Goal: Task Accomplishment & Management: Use online tool/utility

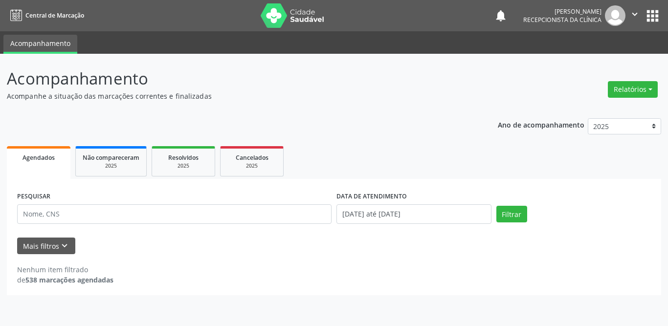
click at [299, 216] on input "text" at bounding box center [174, 214] width 314 height 20
click at [513, 219] on button "Filtrar" at bounding box center [511, 214] width 31 height 17
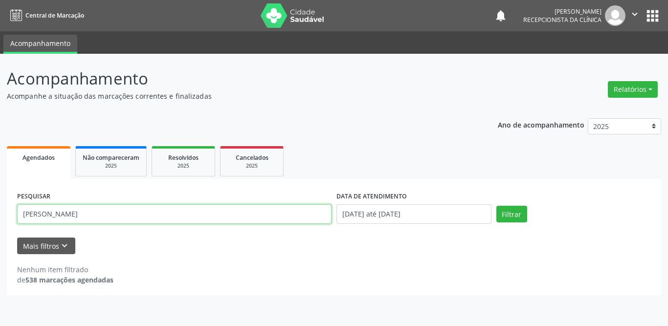
drag, startPoint x: 190, startPoint y: 221, endPoint x: 0, endPoint y: 218, distance: 189.7
click at [0, 218] on div "Acompanhamento Acompanhe a situação das marcações correntes e finalizadas Relat…" at bounding box center [334, 190] width 668 height 272
type input "rivana"
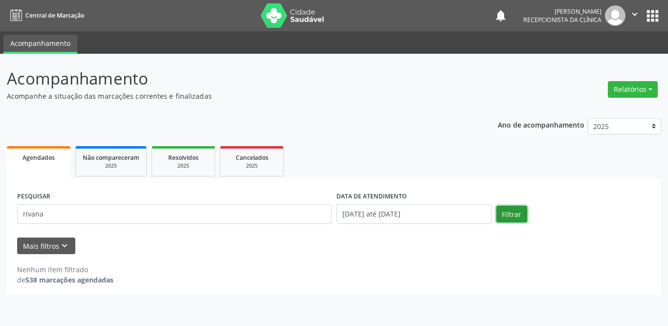
click at [506, 218] on button "Filtrar" at bounding box center [511, 214] width 31 height 17
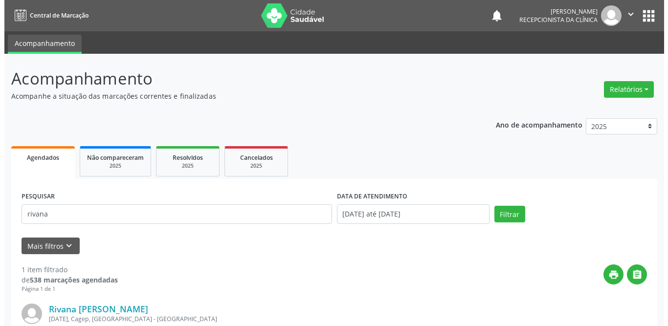
scroll to position [116, 0]
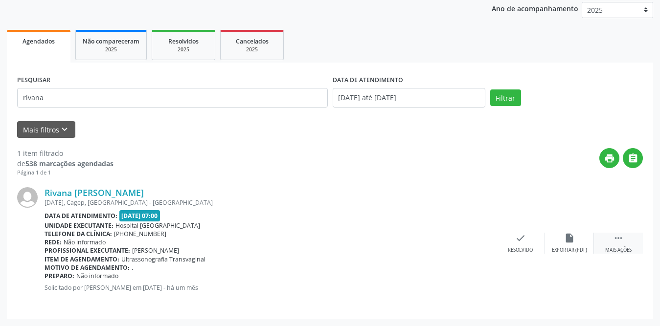
click at [622, 239] on icon "" at bounding box center [618, 238] width 11 height 11
click at [467, 241] on icon "print" at bounding box center [471, 238] width 11 height 11
click at [371, 242] on icon "check" at bounding box center [373, 238] width 11 height 11
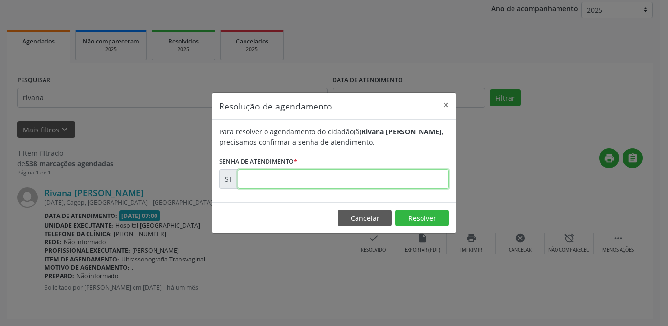
click at [319, 180] on input "text" at bounding box center [343, 179] width 211 height 20
type input "00012427"
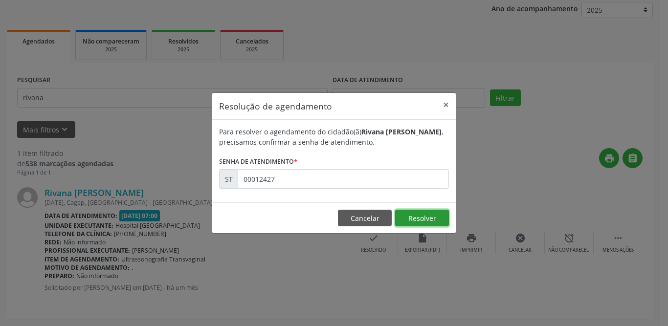
click at [408, 217] on button "Resolver" at bounding box center [422, 218] width 54 height 17
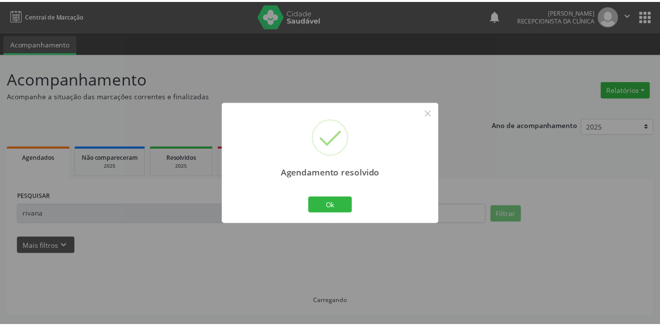
scroll to position [0, 0]
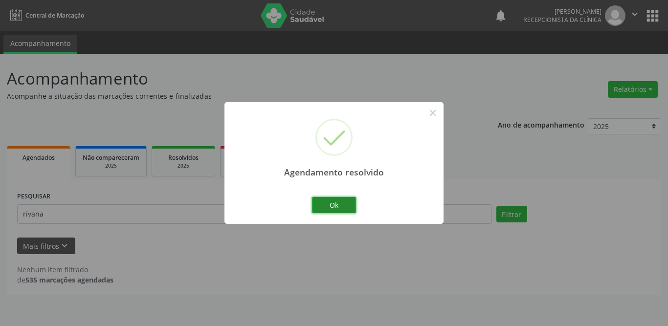
click at [323, 207] on button "Ok" at bounding box center [334, 205] width 44 height 17
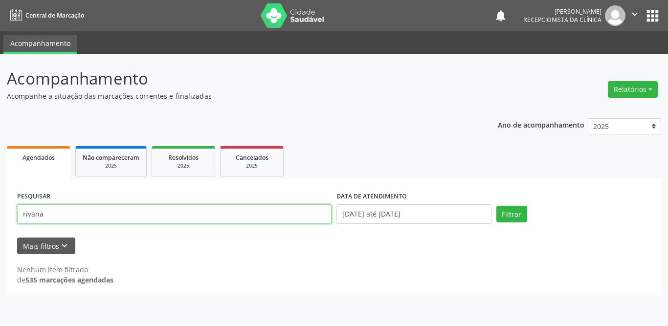
drag, startPoint x: 53, startPoint y: 210, endPoint x: 9, endPoint y: 215, distance: 44.8
click at [9, 215] on div "PESQUISAR rivana DATA DE ATENDIMENTO [DATE] até [DATE] Filtrar UNIDADE DE REFER…" at bounding box center [334, 237] width 654 height 116
type input "[PERSON_NAME][DATE]"
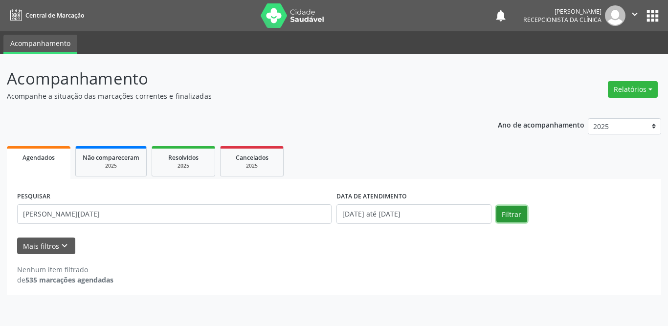
click at [502, 217] on button "Filtrar" at bounding box center [511, 214] width 31 height 17
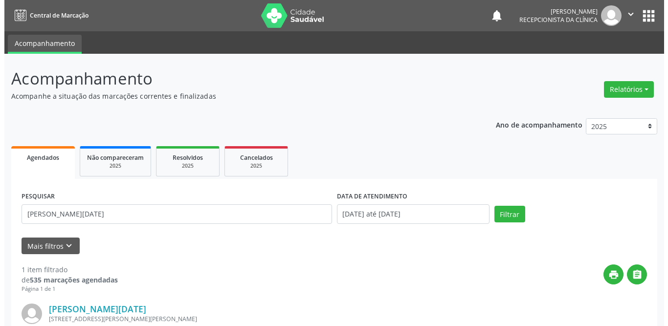
scroll to position [116, 0]
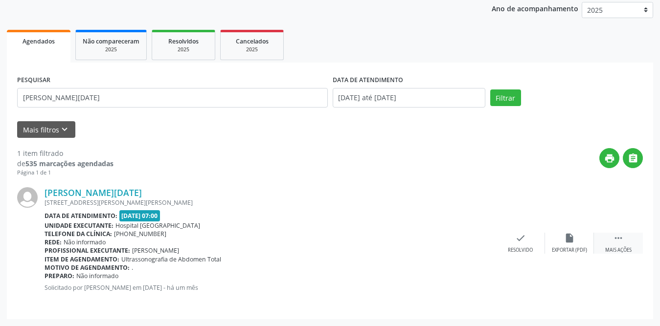
click at [615, 243] on div " Mais ações" at bounding box center [618, 243] width 49 height 21
click at [476, 241] on icon "print" at bounding box center [471, 238] width 11 height 11
click at [371, 237] on icon "check" at bounding box center [373, 238] width 11 height 11
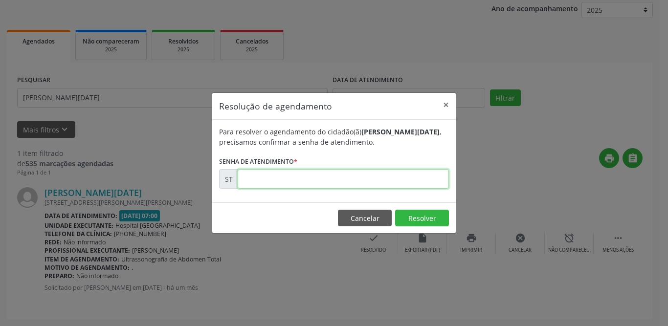
click at [331, 178] on input "text" at bounding box center [343, 179] width 211 height 20
type input "00012429"
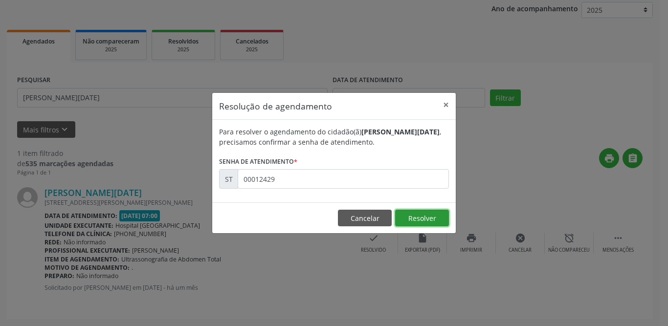
click at [424, 221] on button "Resolver" at bounding box center [422, 218] width 54 height 17
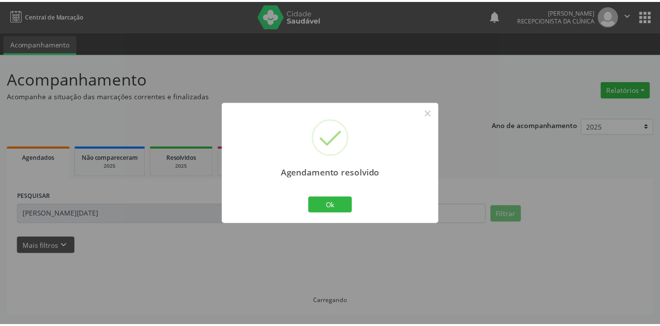
scroll to position [0, 0]
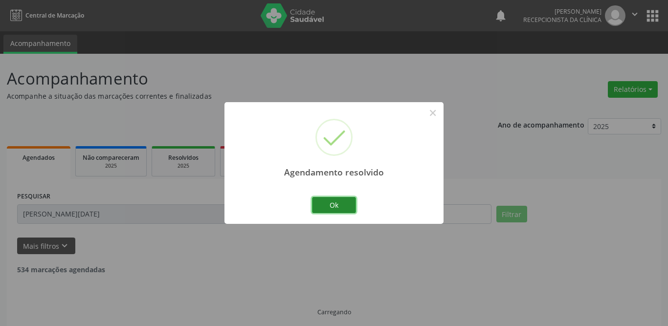
click at [337, 200] on button "Ok" at bounding box center [334, 205] width 44 height 17
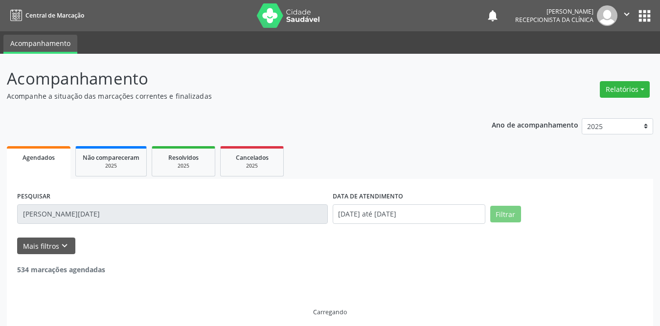
click at [165, 211] on input "[PERSON_NAME][DATE]" at bounding box center [172, 214] width 310 height 20
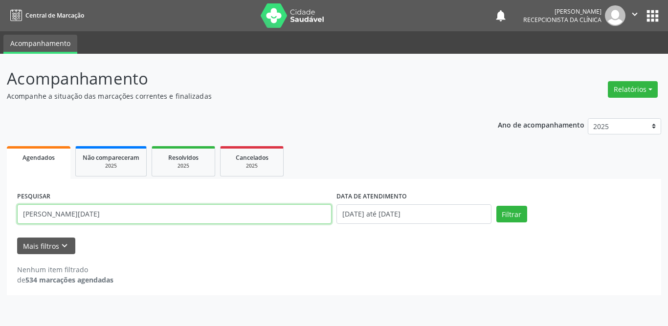
drag, startPoint x: 162, startPoint y: 212, endPoint x: 0, endPoint y: 218, distance: 161.9
click at [0, 218] on div "Acompanhamento Acompanhe a situação das marcações correntes e finalizadas Relat…" at bounding box center [334, 190] width 668 height 272
type input "cosme"
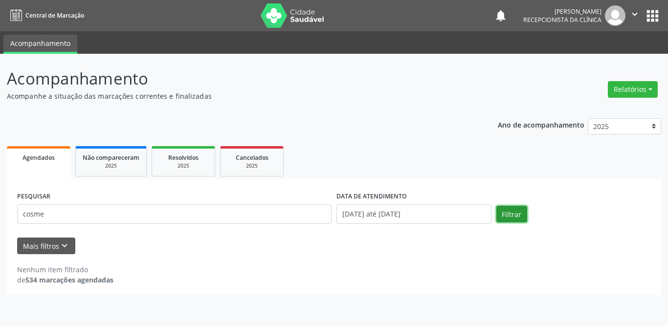
click at [514, 209] on button "Filtrar" at bounding box center [511, 214] width 31 height 17
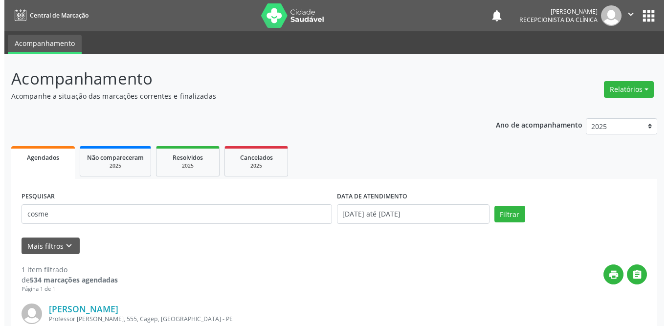
scroll to position [116, 0]
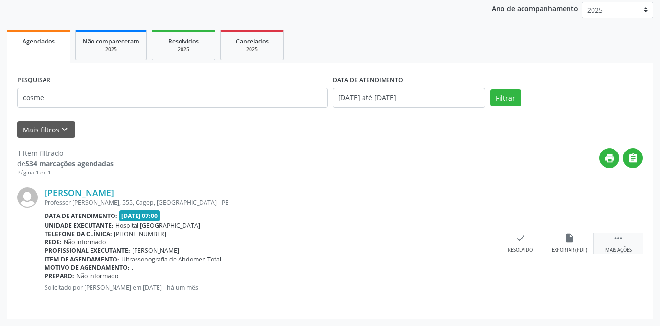
click at [610, 243] on div " Mais ações" at bounding box center [618, 243] width 49 height 21
click at [464, 237] on div "print Imprimir" at bounding box center [471, 243] width 49 height 21
click at [368, 238] on icon "check" at bounding box center [373, 238] width 11 height 11
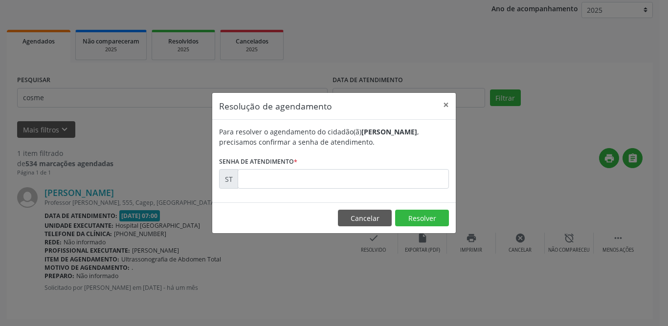
click at [316, 162] on form "Para resolver o agendamento do cidadão(ã) [PERSON_NAME] , precisamos confirmar …" at bounding box center [334, 158] width 230 height 62
click at [303, 184] on input "text" at bounding box center [343, 179] width 211 height 20
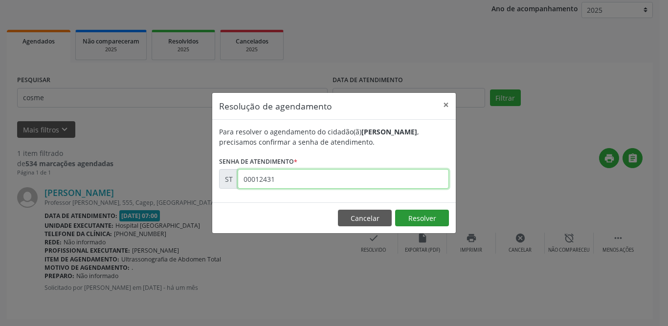
type input "00012431"
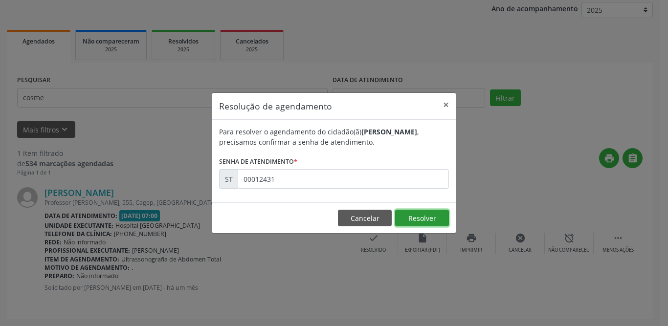
click at [429, 215] on button "Resolver" at bounding box center [422, 218] width 54 height 17
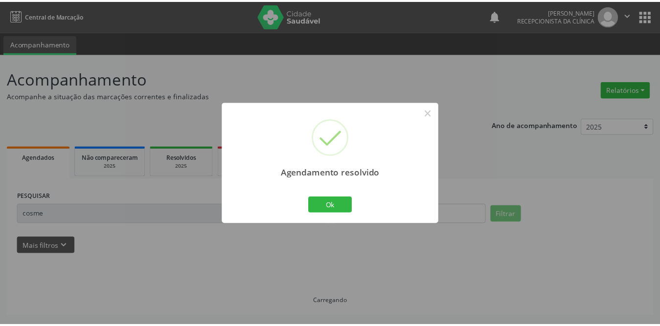
scroll to position [0, 0]
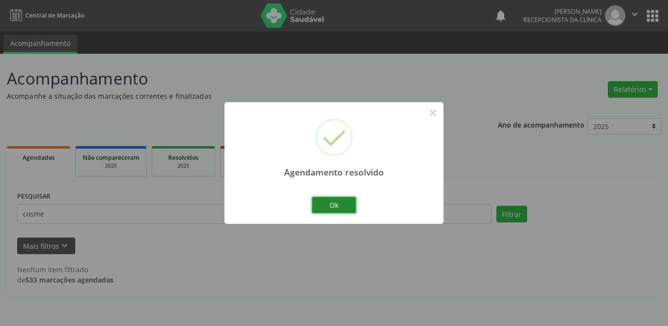
click at [328, 207] on button "Ok" at bounding box center [334, 205] width 44 height 17
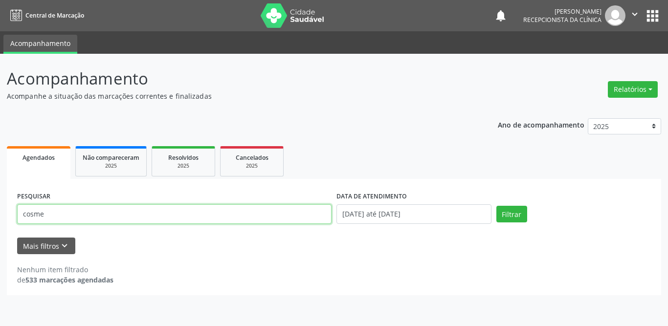
click at [110, 222] on input "cosme" at bounding box center [174, 214] width 314 height 20
drag, startPoint x: 110, startPoint y: 222, endPoint x: 0, endPoint y: 221, distance: 110.5
click at [0, 221] on div "Acompanhamento Acompanhe a situação das marcações correntes e finalizadas Relat…" at bounding box center [334, 190] width 668 height 272
type input "lourival"
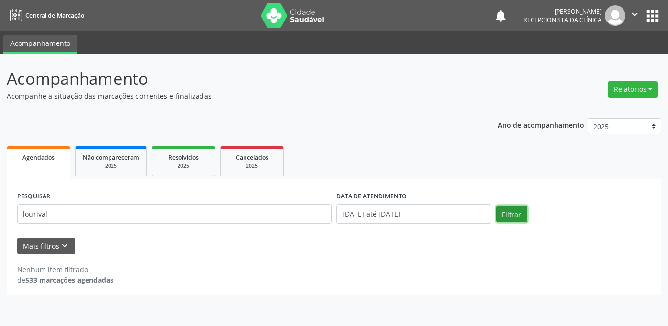
click at [514, 210] on button "Filtrar" at bounding box center [511, 214] width 31 height 17
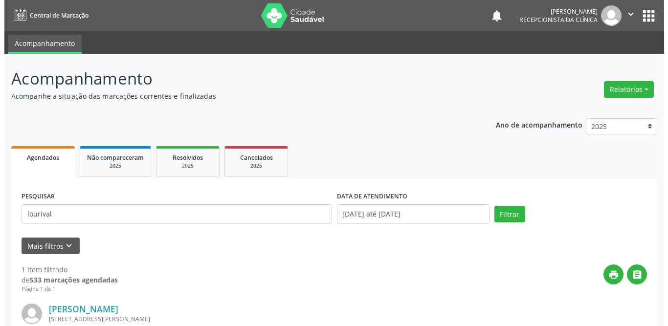
scroll to position [116, 0]
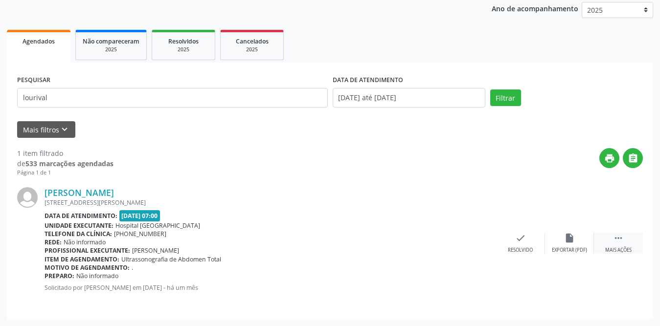
click at [629, 235] on div " Mais ações" at bounding box center [618, 243] width 49 height 21
click at [483, 242] on div "print Imprimir" at bounding box center [471, 243] width 49 height 21
click at [364, 238] on div "check Resolvido" at bounding box center [373, 243] width 49 height 21
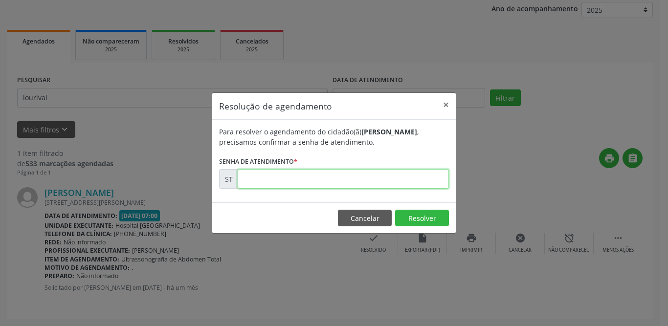
click at [323, 179] on input "text" at bounding box center [343, 179] width 211 height 20
type input "00012417"
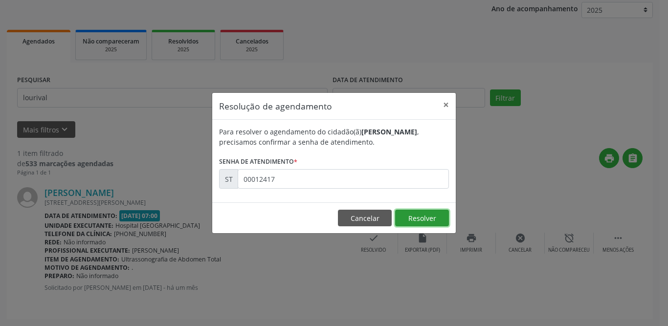
click at [427, 219] on button "Resolver" at bounding box center [422, 218] width 54 height 17
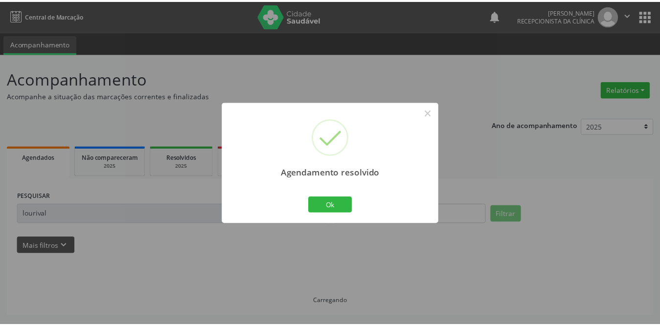
scroll to position [0, 0]
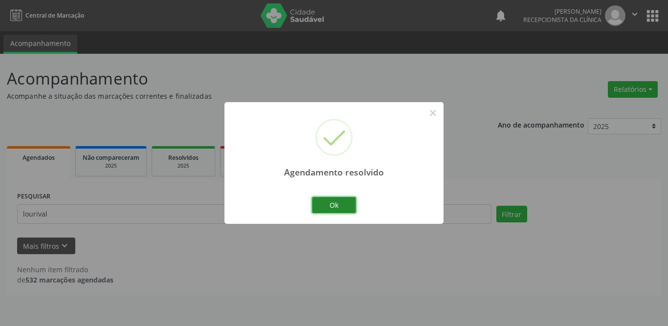
click at [320, 202] on button "Ok" at bounding box center [334, 205] width 44 height 17
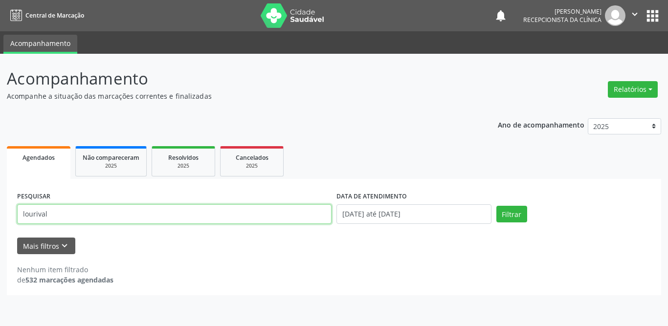
drag, startPoint x: 119, startPoint y: 212, endPoint x: 0, endPoint y: 214, distance: 118.8
click at [0, 214] on div "Acompanhamento Acompanhe a situação das marcações correntes e finalizadas Relat…" at bounding box center [334, 190] width 668 height 272
click at [91, 211] on input "text" at bounding box center [174, 214] width 314 height 20
type input "[PERSON_NAME]"
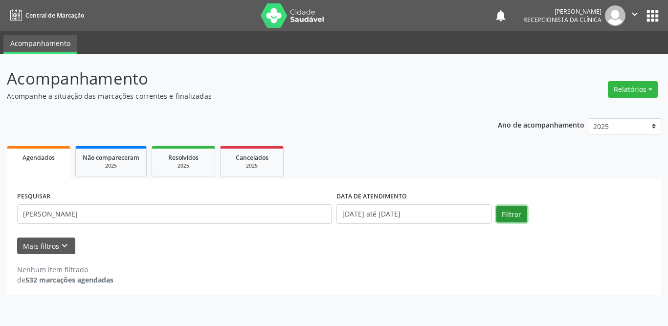
click at [516, 210] on button "Filtrar" at bounding box center [511, 214] width 31 height 17
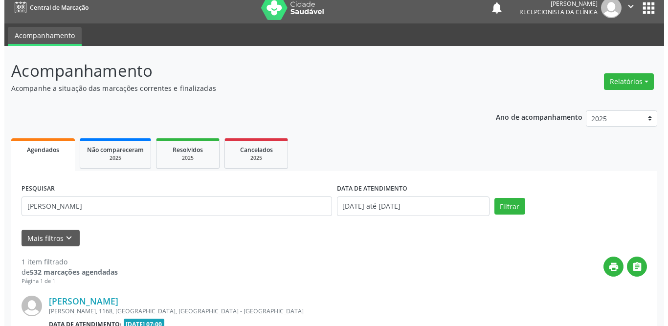
scroll to position [116, 0]
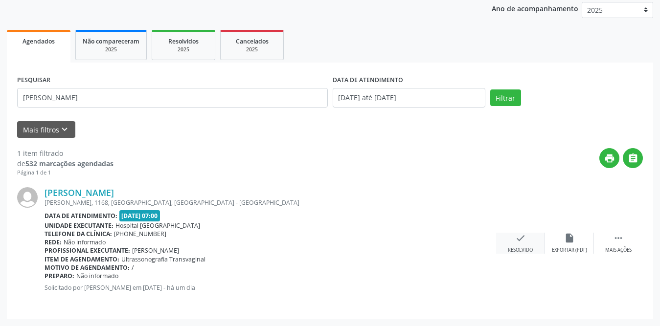
click at [517, 242] on icon "check" at bounding box center [520, 238] width 11 height 11
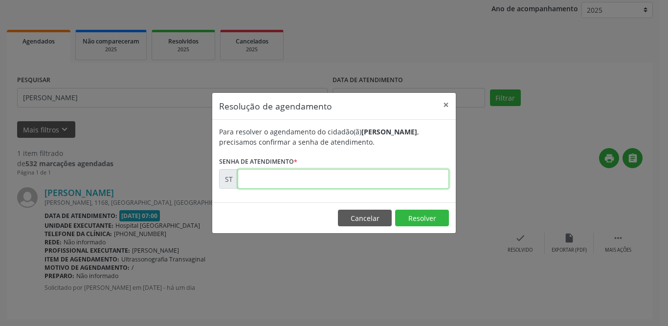
click at [297, 182] on input "text" at bounding box center [343, 179] width 211 height 20
type input "00019214"
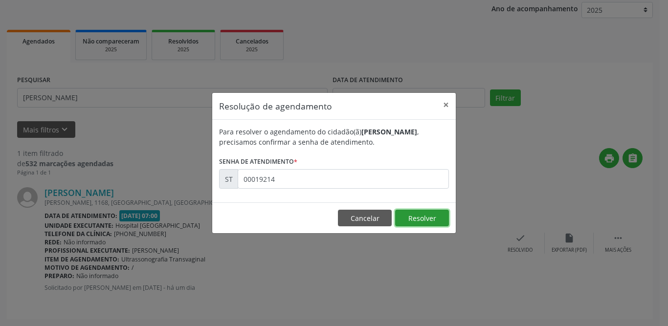
click at [401, 220] on button "Resolver" at bounding box center [422, 218] width 54 height 17
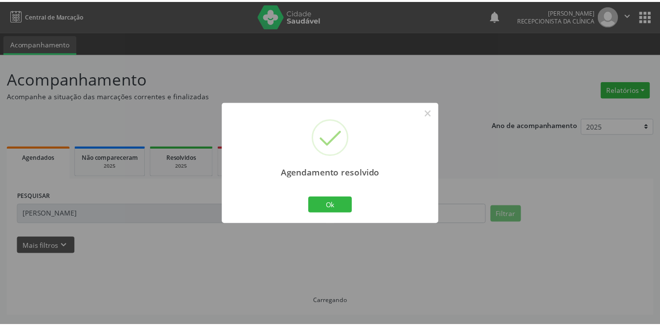
scroll to position [0, 0]
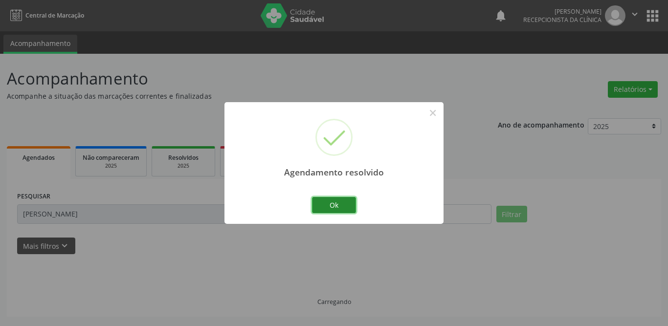
click at [325, 207] on button "Ok" at bounding box center [334, 205] width 44 height 17
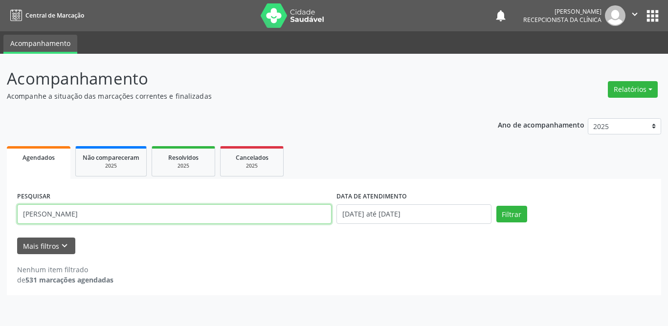
drag, startPoint x: 89, startPoint y: 210, endPoint x: 9, endPoint y: 211, distance: 79.7
click at [9, 211] on div "PESQUISAR [PERSON_NAME] DATA DE ATENDIMENTO [DATE] até [DATE] Filtrar UNIDADE D…" at bounding box center [334, 237] width 654 height 116
paste input "[PERSON_NAME]"
type input "[PERSON_NAME]"
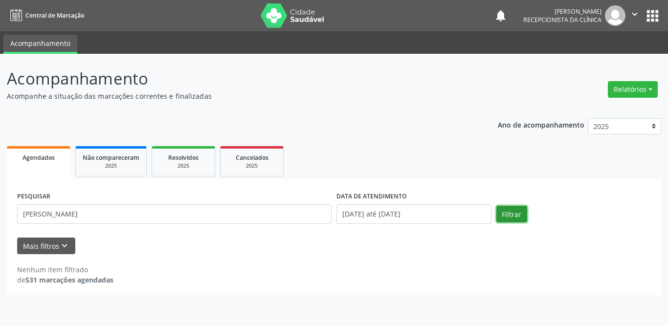
click at [519, 212] on button "Filtrar" at bounding box center [511, 214] width 31 height 17
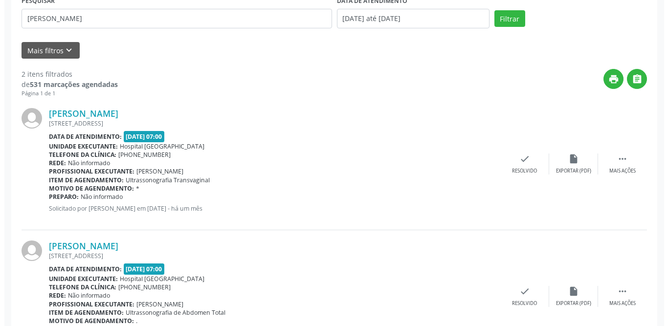
scroll to position [244, 0]
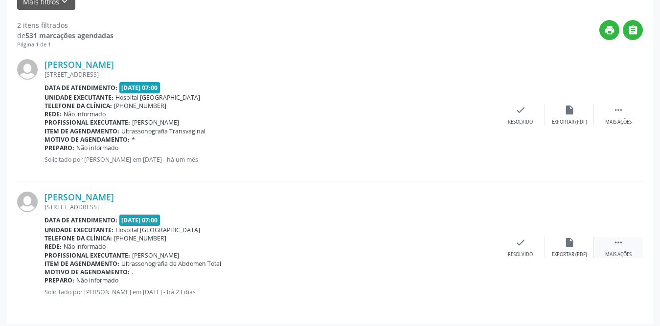
click at [616, 242] on icon "" at bounding box center [618, 242] width 11 height 11
click at [466, 247] on icon "print" at bounding box center [471, 242] width 11 height 11
click at [376, 248] on div "check Resolvido" at bounding box center [373, 247] width 49 height 21
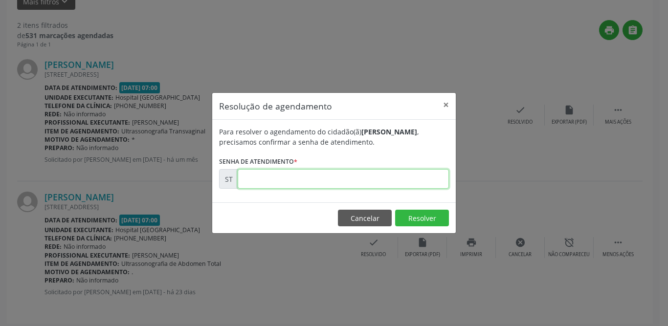
click at [326, 180] on input "text" at bounding box center [343, 179] width 211 height 20
type input "00015073"
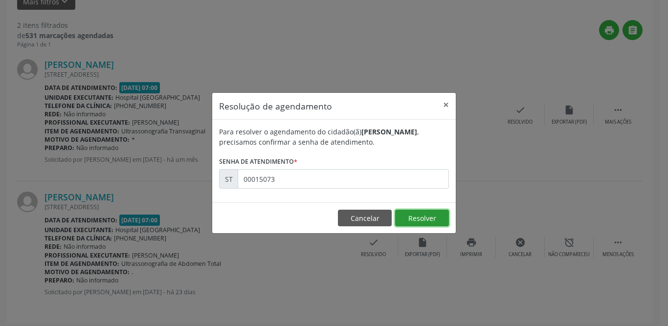
click at [429, 221] on button "Resolver" at bounding box center [422, 218] width 54 height 17
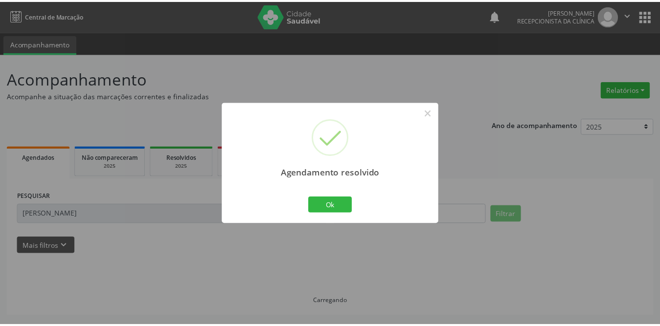
scroll to position [0, 0]
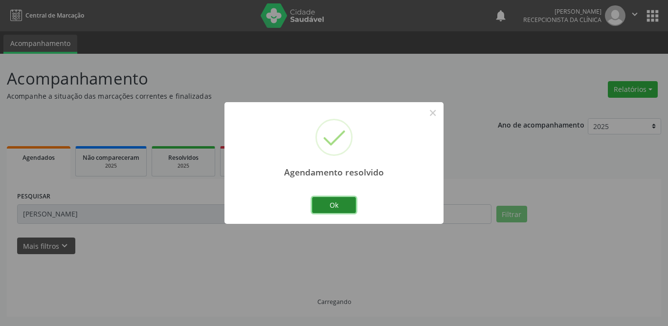
click at [338, 206] on button "Ok" at bounding box center [334, 205] width 44 height 17
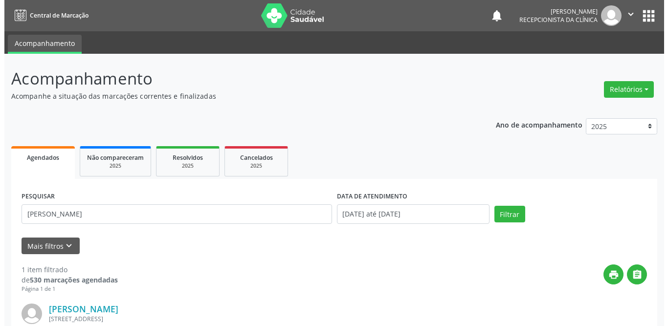
scroll to position [116, 0]
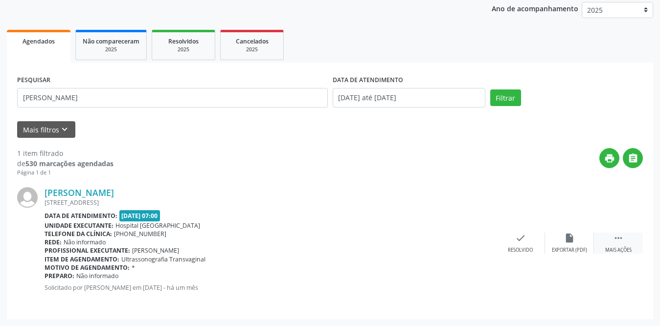
click at [620, 237] on icon "" at bounding box center [618, 238] width 11 height 11
click at [476, 239] on icon "print" at bounding box center [471, 238] width 11 height 11
click at [370, 250] on div "Resolvido" at bounding box center [373, 250] width 25 height 7
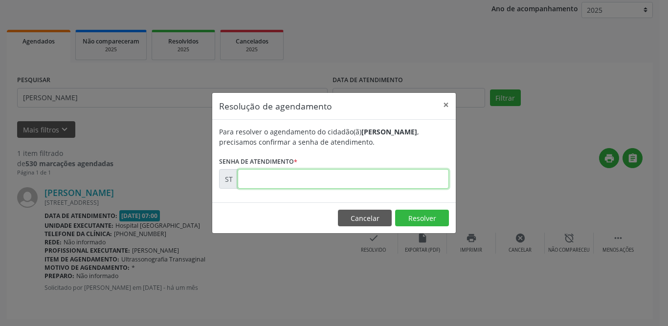
click at [329, 175] on input "text" at bounding box center [343, 179] width 211 height 20
type input "00014092"
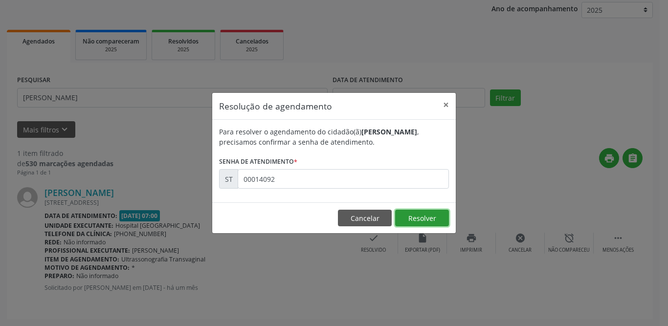
click at [419, 219] on button "Resolver" at bounding box center [422, 218] width 54 height 17
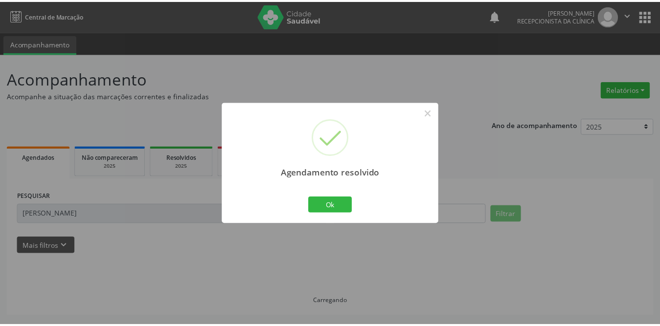
scroll to position [0, 0]
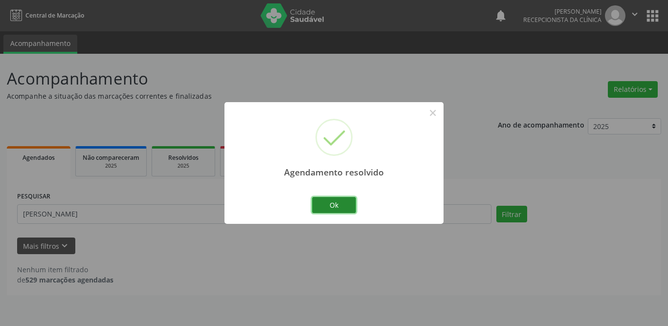
click at [349, 205] on button "Ok" at bounding box center [334, 205] width 44 height 17
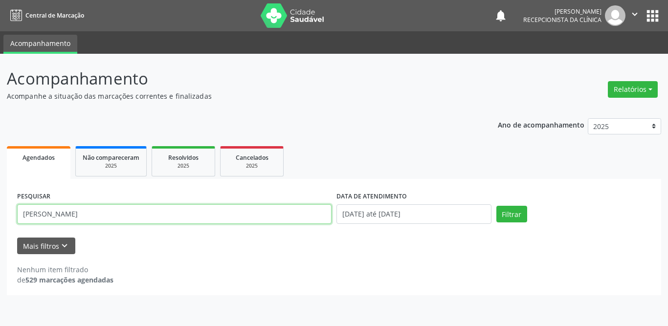
drag, startPoint x: 181, startPoint y: 214, endPoint x: 0, endPoint y: 218, distance: 181.4
click at [0, 218] on div "Acompanhamento Acompanhe a situação das marcações correntes e finalizadas Relat…" at bounding box center [334, 190] width 668 height 272
type input "cicera [PERSON_NAME]"
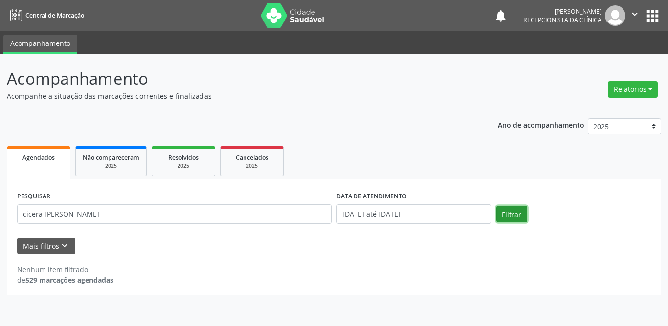
click at [517, 216] on button "Filtrar" at bounding box center [511, 214] width 31 height 17
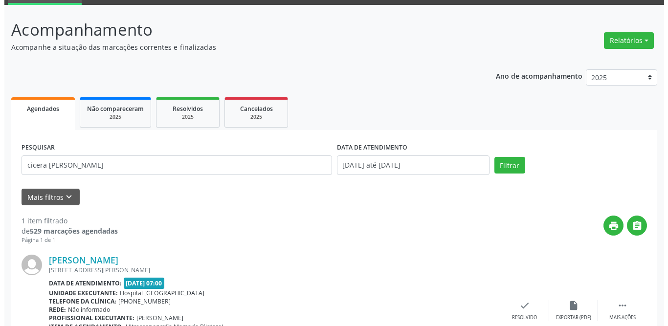
scroll to position [116, 0]
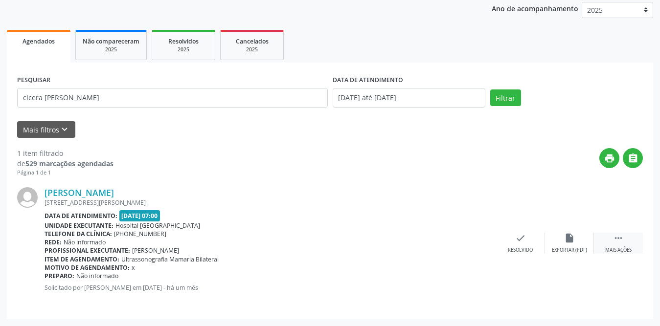
click at [620, 242] on icon "" at bounding box center [618, 238] width 11 height 11
click at [476, 242] on icon "print" at bounding box center [471, 238] width 11 height 11
click at [367, 239] on div "check Resolvido" at bounding box center [373, 243] width 49 height 21
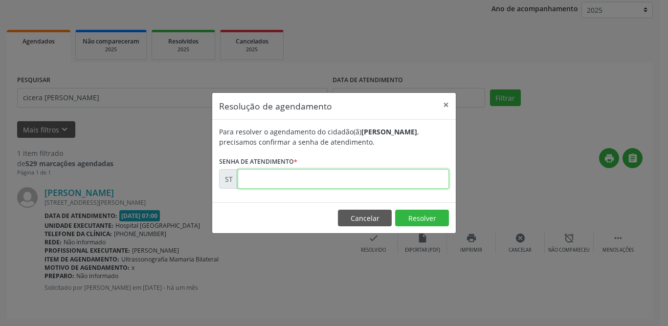
click at [320, 182] on input "text" at bounding box center [343, 179] width 211 height 20
type input "00011656"
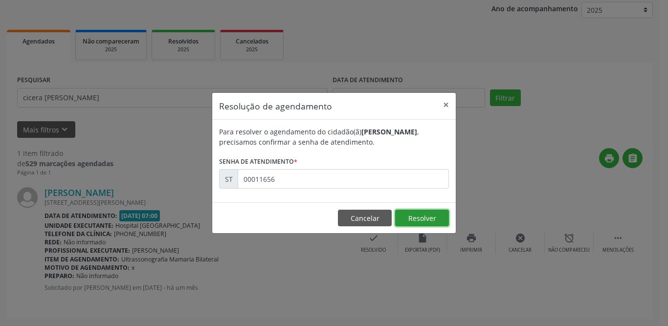
click at [430, 213] on button "Resolver" at bounding box center [422, 218] width 54 height 17
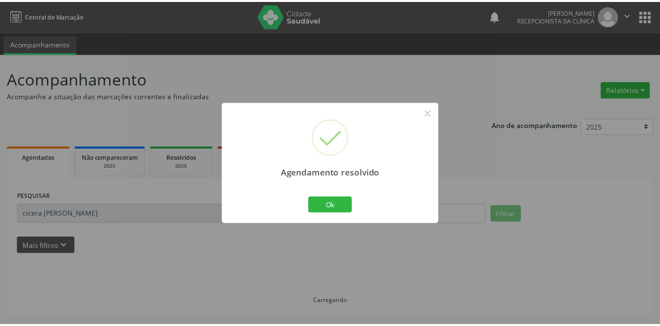
scroll to position [0, 0]
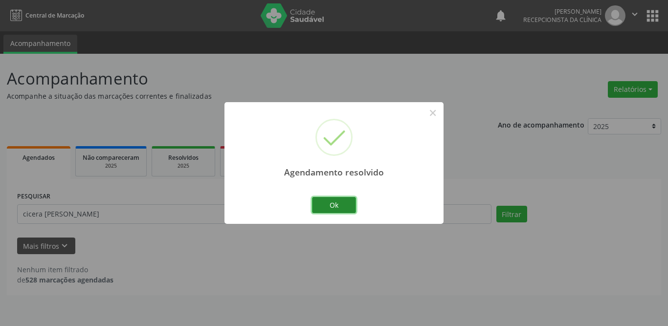
click at [343, 206] on button "Ok" at bounding box center [334, 205] width 44 height 17
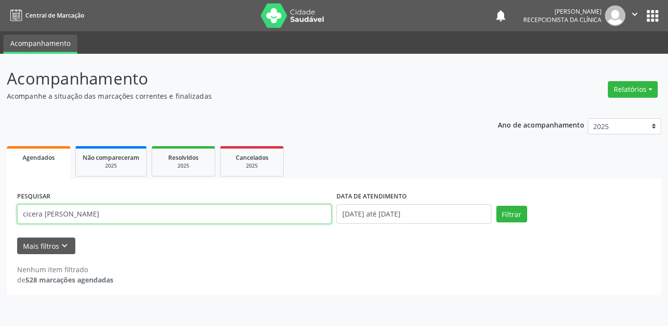
drag, startPoint x: 191, startPoint y: 218, endPoint x: 0, endPoint y: 216, distance: 190.7
click at [0, 216] on div "Acompanhamento Acompanhe a situação das marcações correntes e finalizadas Relat…" at bounding box center [334, 190] width 668 height 272
type input "[PERSON_NAME]"
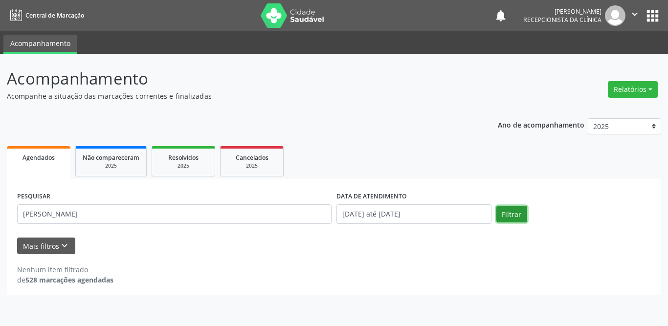
click at [505, 213] on button "Filtrar" at bounding box center [511, 214] width 31 height 17
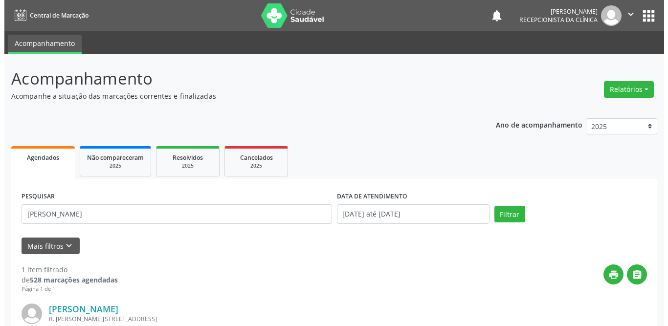
scroll to position [116, 0]
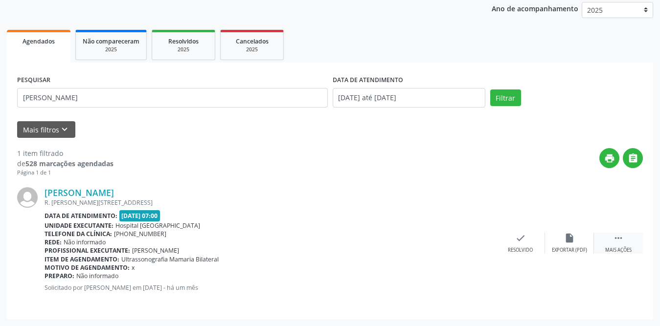
click at [613, 237] on icon "" at bounding box center [618, 238] width 11 height 11
click at [466, 240] on icon "print" at bounding box center [471, 238] width 11 height 11
click at [372, 241] on icon "check" at bounding box center [373, 238] width 11 height 11
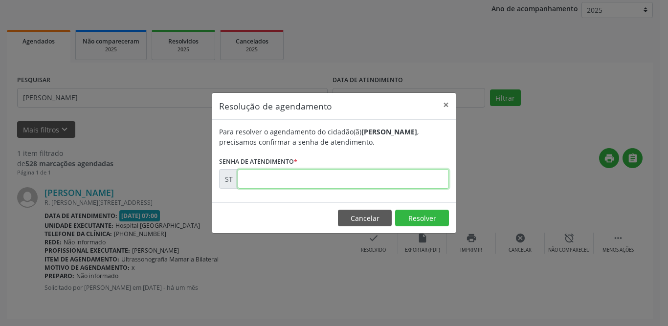
click at [337, 178] on input "text" at bounding box center [343, 179] width 211 height 20
type input "00011659"
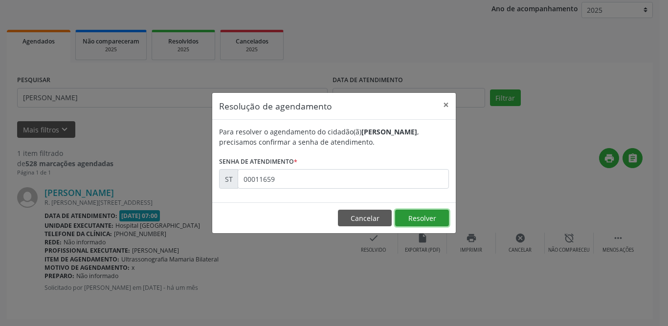
click at [420, 224] on button "Resolver" at bounding box center [422, 218] width 54 height 17
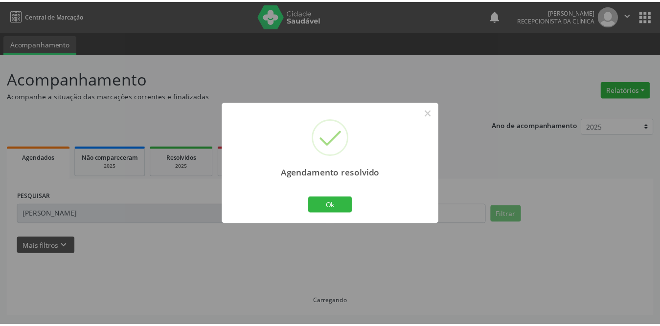
scroll to position [0, 0]
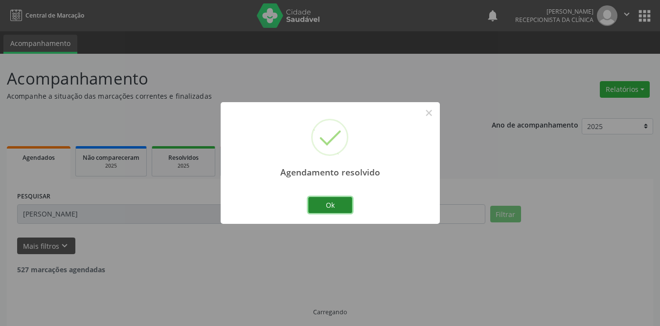
click at [338, 205] on button "Ok" at bounding box center [330, 205] width 44 height 17
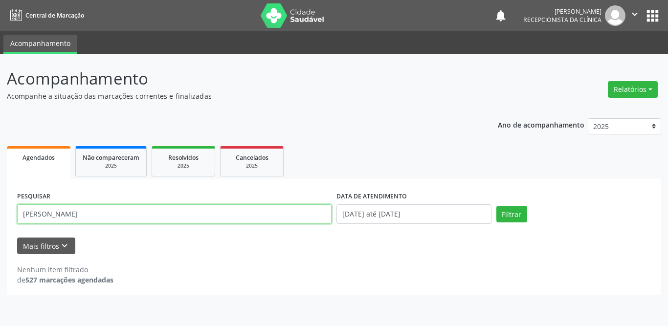
drag, startPoint x: 113, startPoint y: 212, endPoint x: 0, endPoint y: 210, distance: 113.4
click at [0, 210] on div "Acompanhamento Acompanhe a situação das marcações correntes e finalizadas Relat…" at bounding box center [334, 190] width 668 height 272
type input "[PERSON_NAME]"
click at [496, 206] on button "Filtrar" at bounding box center [511, 214] width 31 height 17
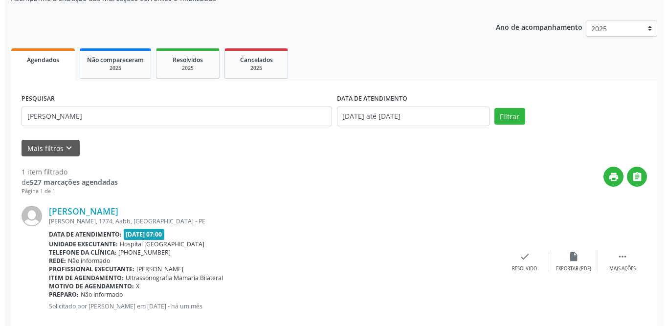
scroll to position [116, 0]
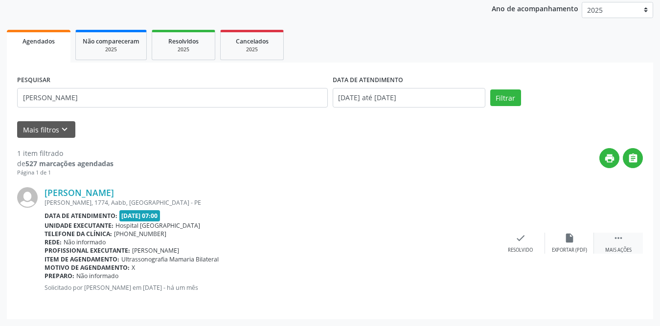
click at [619, 238] on icon "" at bounding box center [618, 238] width 11 height 11
click at [466, 243] on div "print Imprimir" at bounding box center [471, 243] width 49 height 21
click at [377, 238] on icon "check" at bounding box center [373, 238] width 11 height 11
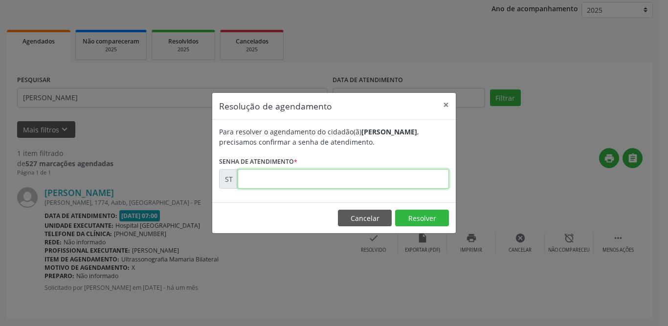
click at [322, 175] on input "text" at bounding box center [343, 179] width 211 height 20
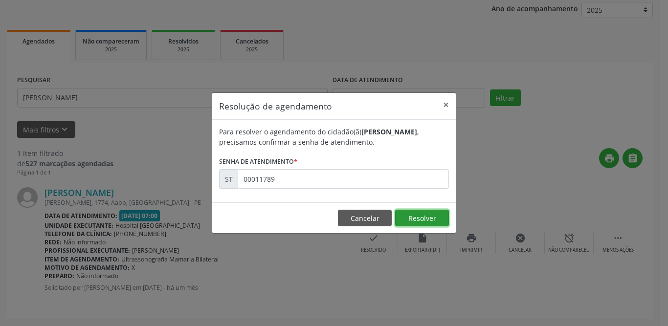
click at [417, 220] on button "Resolver" at bounding box center [422, 218] width 54 height 17
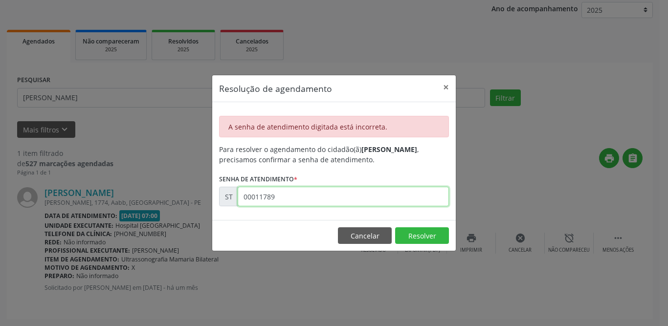
click at [318, 198] on input "00011789" at bounding box center [343, 197] width 211 height 20
type input "00011782"
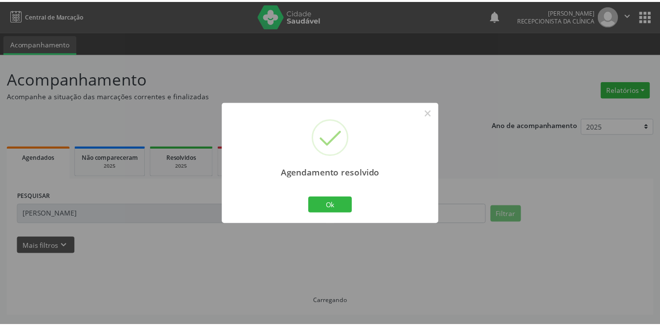
scroll to position [0, 0]
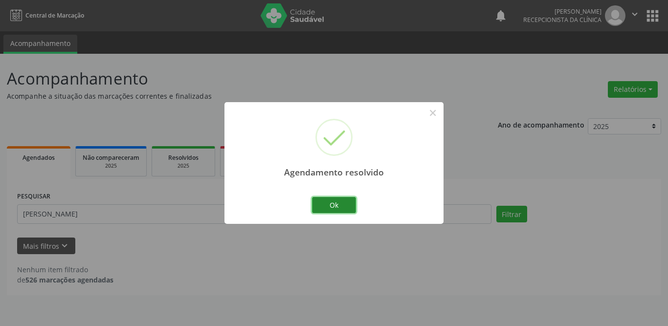
click at [326, 209] on button "Ok" at bounding box center [334, 205] width 44 height 17
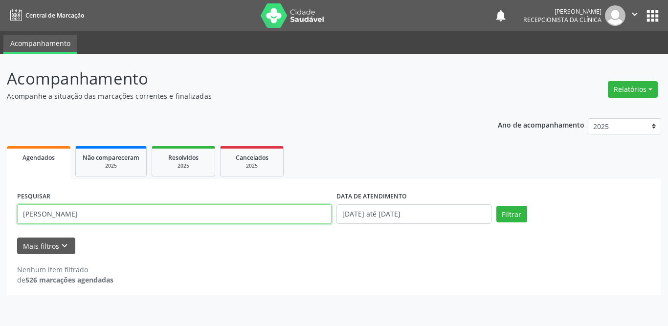
drag, startPoint x: 105, startPoint y: 216, endPoint x: 0, endPoint y: 214, distance: 104.6
click at [0, 214] on div "Acompanhamento Acompanhe a situação das marcações correntes e finalizadas Relat…" at bounding box center [334, 190] width 668 height 272
type input "raimunda"
click at [496, 206] on button "Filtrar" at bounding box center [511, 214] width 31 height 17
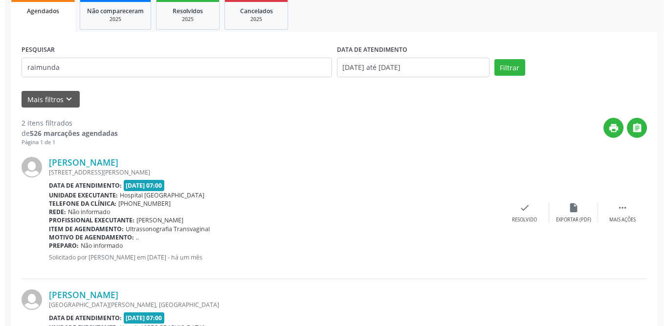
scroll to position [196, 0]
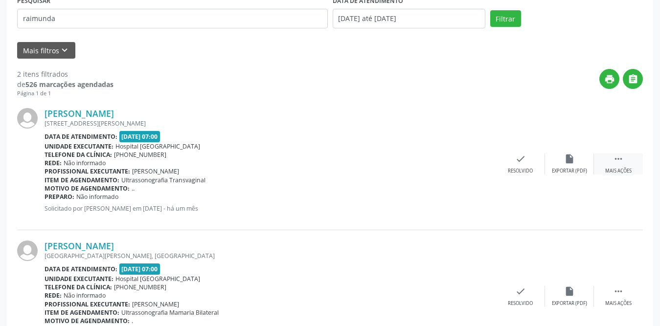
click at [615, 161] on icon "" at bounding box center [618, 159] width 11 height 11
click at [478, 160] on div "print Imprimir" at bounding box center [471, 164] width 49 height 21
click at [370, 157] on icon "check" at bounding box center [373, 159] width 11 height 11
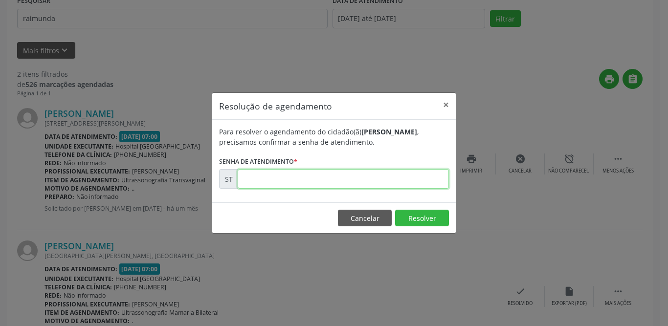
click at [301, 171] on input "text" at bounding box center [343, 179] width 211 height 20
type input "00012848"
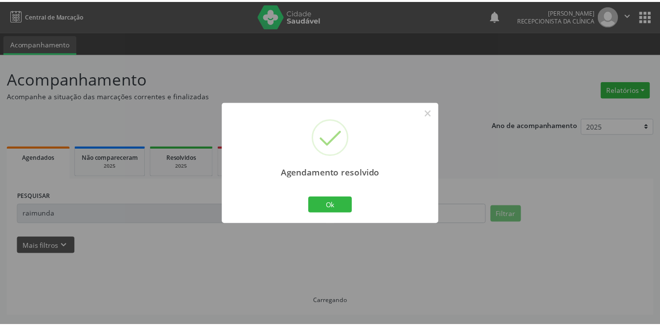
scroll to position [0, 0]
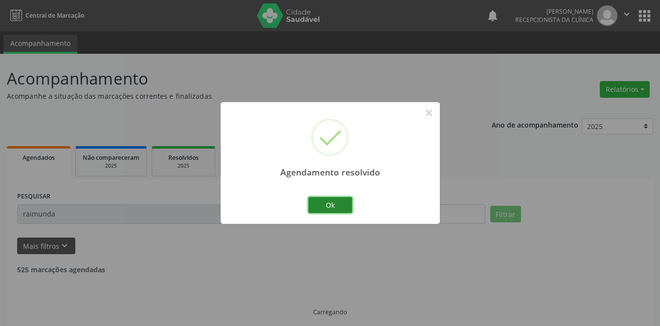
click at [329, 206] on button "Ok" at bounding box center [330, 205] width 44 height 17
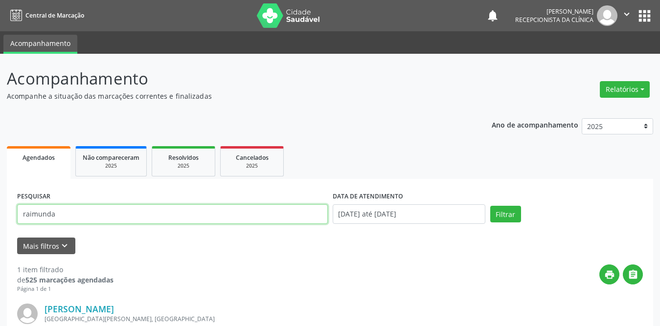
drag, startPoint x: 126, startPoint y: 212, endPoint x: 0, endPoint y: 208, distance: 125.7
click at [0, 208] on div "Acompanhamento Acompanhe a situação das marcações correntes e finalizadas Relat…" at bounding box center [330, 248] width 660 height 389
type input "[PERSON_NAME]"
click at [490, 206] on button "Filtrar" at bounding box center [505, 214] width 31 height 17
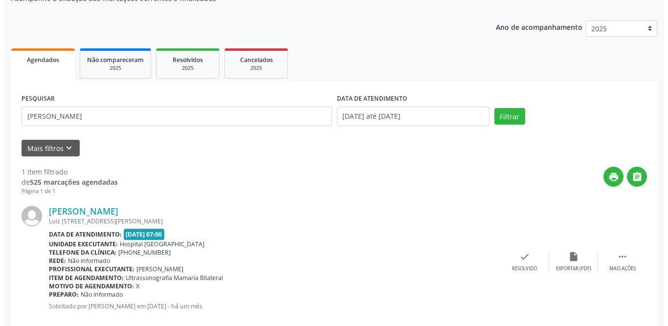
scroll to position [116, 0]
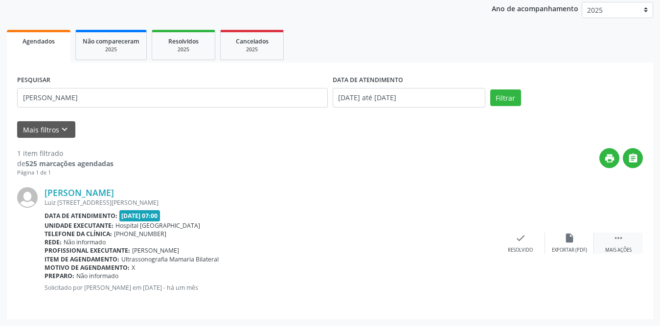
click at [625, 244] on div " Mais ações" at bounding box center [618, 243] width 49 height 21
click at [473, 238] on icon "print" at bounding box center [471, 238] width 11 height 11
click at [378, 234] on icon "check" at bounding box center [373, 238] width 11 height 11
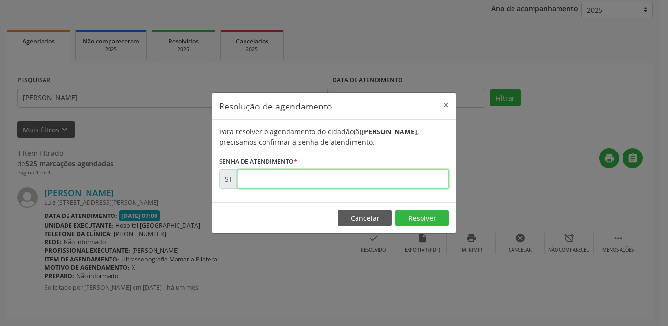
click at [309, 177] on input "text" at bounding box center [343, 179] width 211 height 20
type input "00011777"
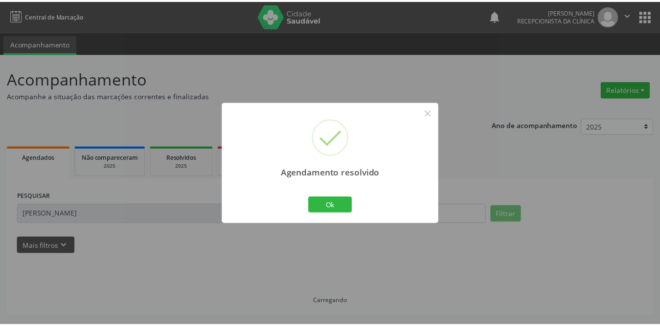
scroll to position [0, 0]
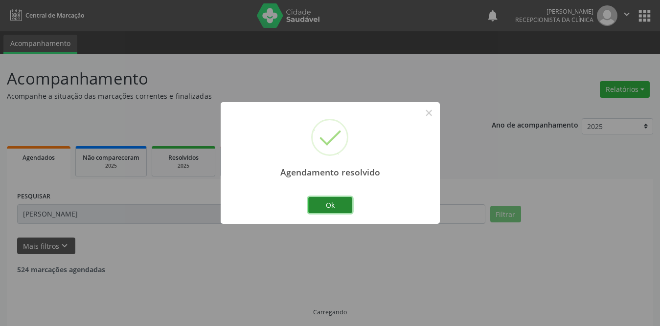
click at [320, 207] on button "Ok" at bounding box center [330, 205] width 44 height 17
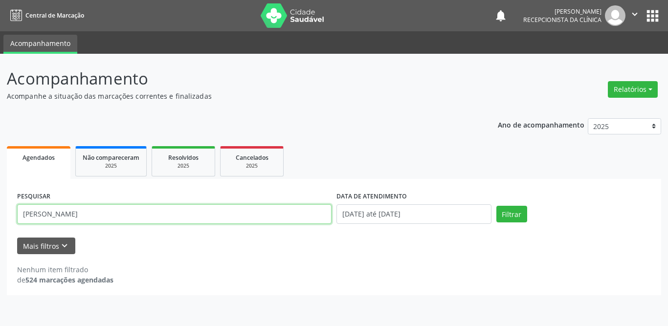
drag, startPoint x: 87, startPoint y: 214, endPoint x: 0, endPoint y: 208, distance: 86.8
click at [0, 208] on div "Acompanhamento Acompanhe a situação das marcações correntes e finalizadas Relat…" at bounding box center [334, 190] width 668 height 272
type input "[PERSON_NAME]"
click at [496, 206] on button "Filtrar" at bounding box center [511, 214] width 31 height 17
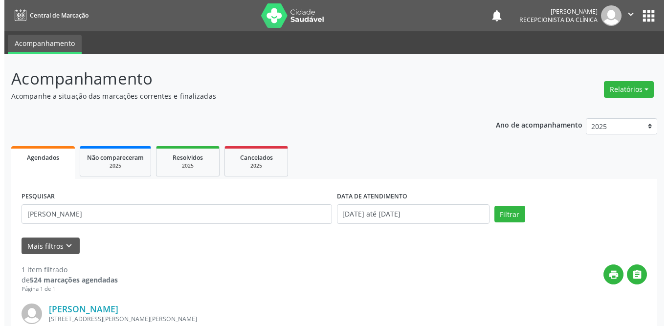
scroll to position [116, 0]
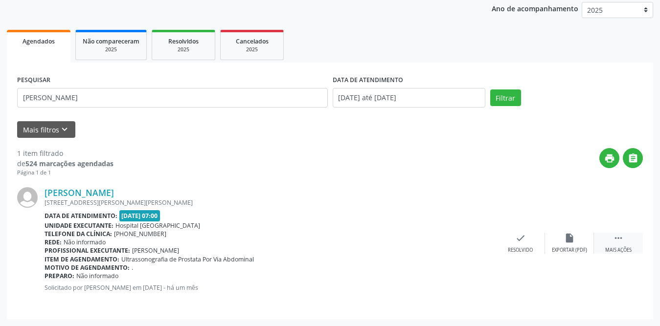
click at [611, 237] on div " Mais ações" at bounding box center [618, 243] width 49 height 21
click at [476, 242] on icon "print" at bounding box center [471, 238] width 11 height 11
click at [373, 236] on icon "check" at bounding box center [373, 238] width 11 height 11
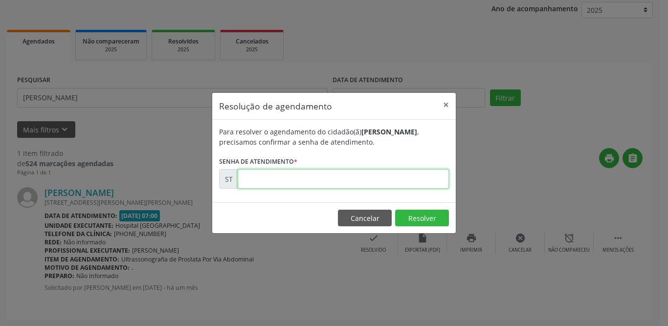
click at [328, 183] on input "text" at bounding box center [343, 179] width 211 height 20
type input "00013266"
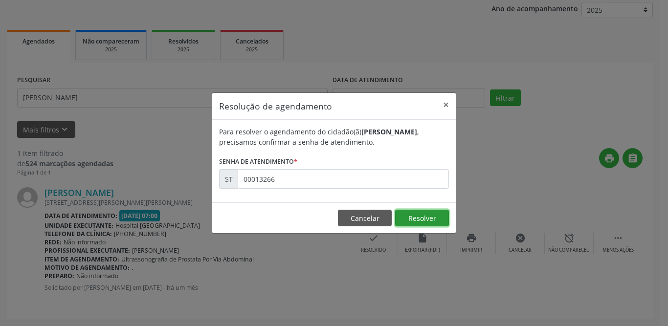
click at [437, 215] on button "Resolver" at bounding box center [422, 218] width 54 height 17
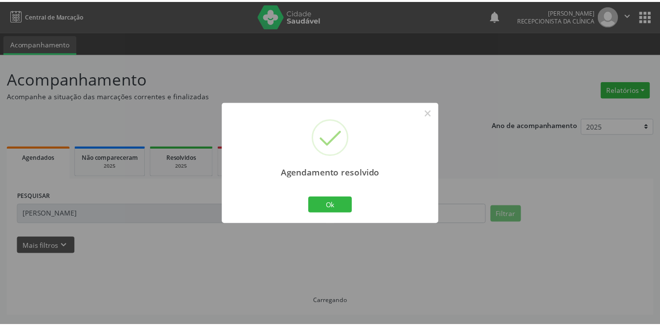
scroll to position [0, 0]
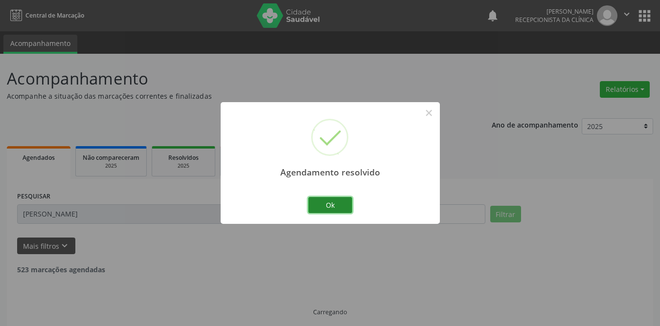
click at [323, 203] on button "Ok" at bounding box center [330, 205] width 44 height 17
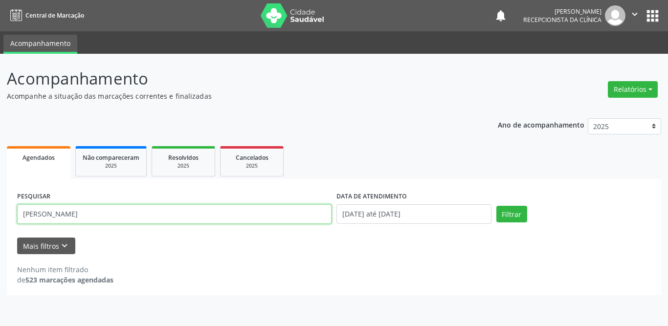
drag, startPoint x: 118, startPoint y: 214, endPoint x: 0, endPoint y: 217, distance: 117.9
click at [0, 217] on div "Acompanhamento Acompanhe a situação das marcações correntes e finalizadas Relat…" at bounding box center [334, 190] width 668 height 272
type input "ivaneide"
click at [496, 206] on button "Filtrar" at bounding box center [511, 214] width 31 height 17
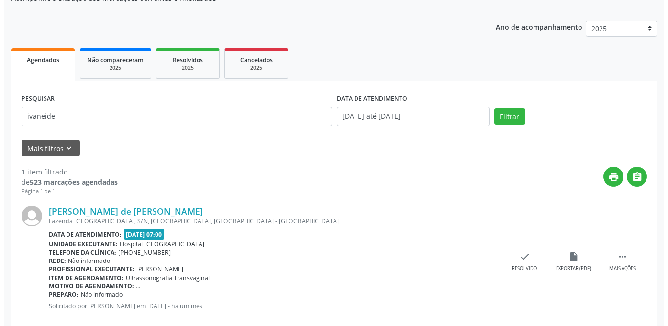
scroll to position [116, 0]
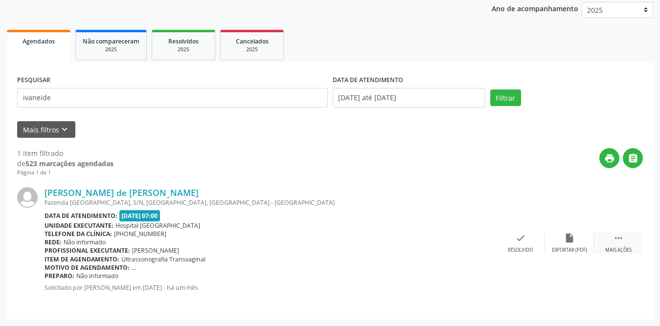
click at [613, 239] on icon "" at bounding box center [618, 238] width 11 height 11
click at [472, 239] on icon "print" at bounding box center [471, 238] width 11 height 11
click at [373, 243] on div "check Resolvido" at bounding box center [373, 243] width 49 height 21
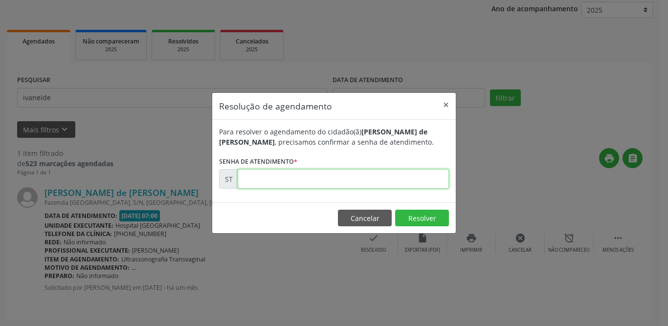
click at [337, 180] on input "text" at bounding box center [343, 179] width 211 height 20
type input "00013479"
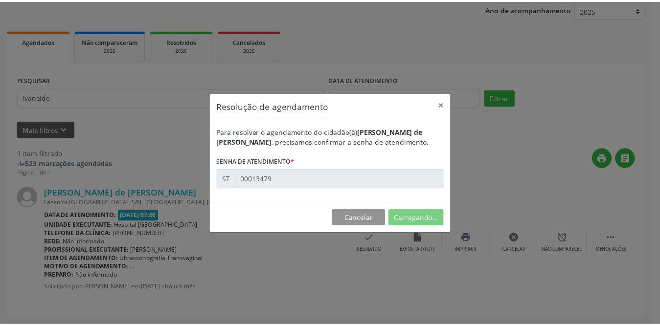
scroll to position [0, 0]
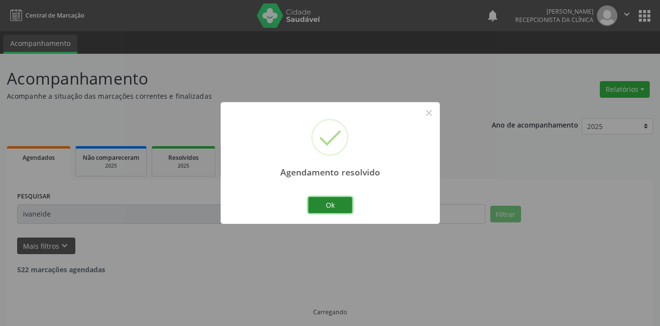
click at [335, 204] on button "Ok" at bounding box center [330, 205] width 44 height 17
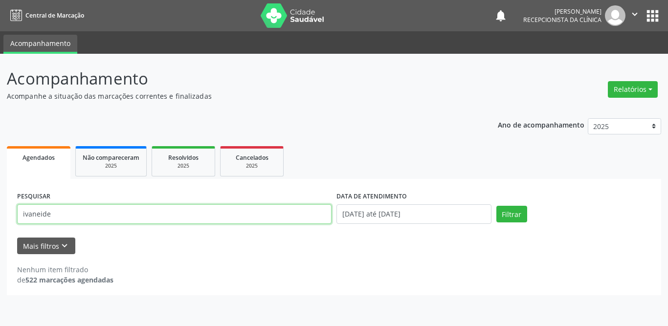
drag, startPoint x: 88, startPoint y: 219, endPoint x: 0, endPoint y: 219, distance: 88.5
click at [0, 219] on div "Acompanhamento Acompanhe a situação das marcações correntes e finalizadas Relat…" at bounding box center [334, 190] width 668 height 272
type input "inacia"
click at [496, 206] on button "Filtrar" at bounding box center [511, 214] width 31 height 17
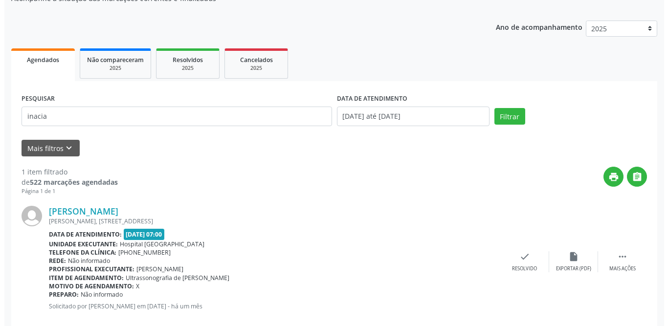
scroll to position [116, 0]
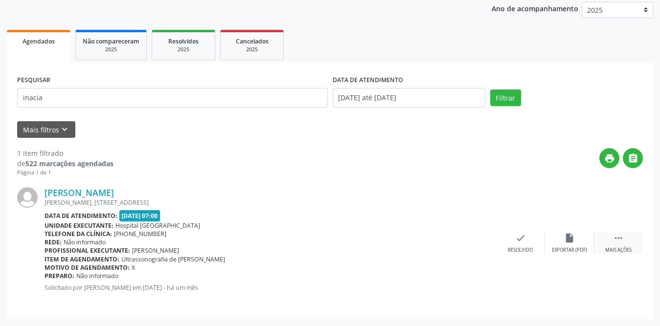
click at [619, 239] on icon "" at bounding box center [618, 238] width 11 height 11
click at [471, 241] on icon "print" at bounding box center [471, 238] width 11 height 11
click at [373, 235] on icon "check" at bounding box center [373, 238] width 11 height 11
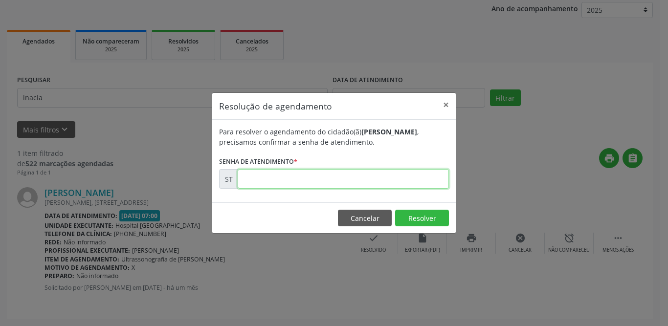
click at [347, 184] on input "text" at bounding box center [343, 179] width 211 height 20
type input "00011801"
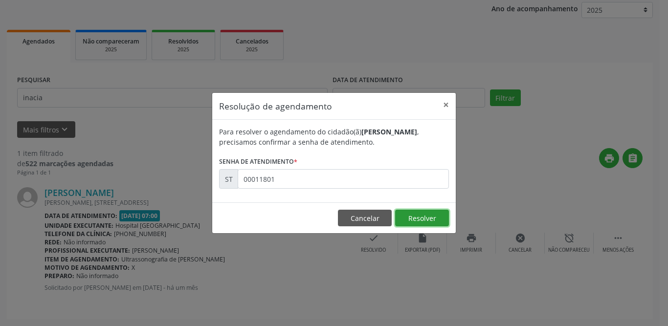
click at [406, 214] on button "Resolver" at bounding box center [422, 218] width 54 height 17
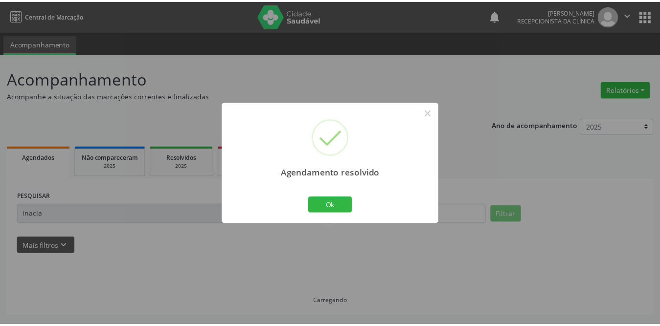
scroll to position [0, 0]
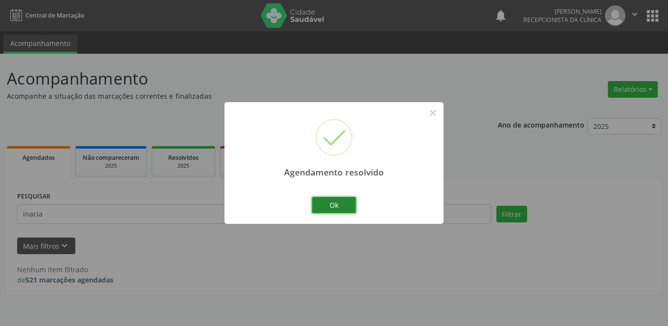
click at [328, 204] on button "Ok" at bounding box center [334, 205] width 44 height 17
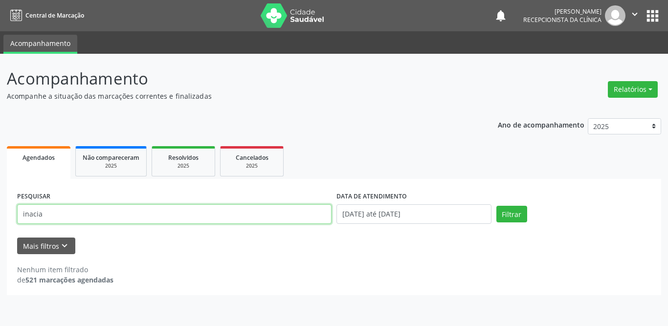
drag, startPoint x: 138, startPoint y: 210, endPoint x: 0, endPoint y: 212, distance: 137.9
click at [0, 212] on div "Acompanhamento Acompanhe a situação das marcações correntes e finalizadas Relat…" at bounding box center [334, 190] width 668 height 272
type input "zilda"
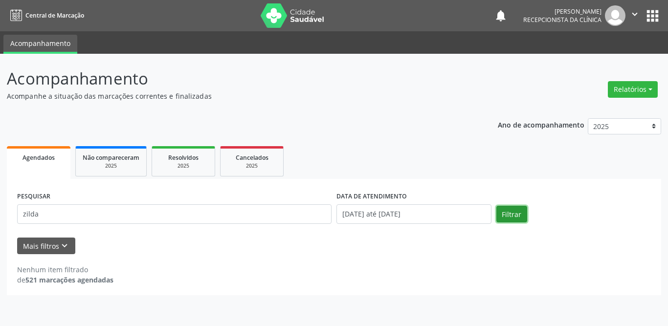
click at [497, 210] on button "Filtrar" at bounding box center [511, 214] width 31 height 17
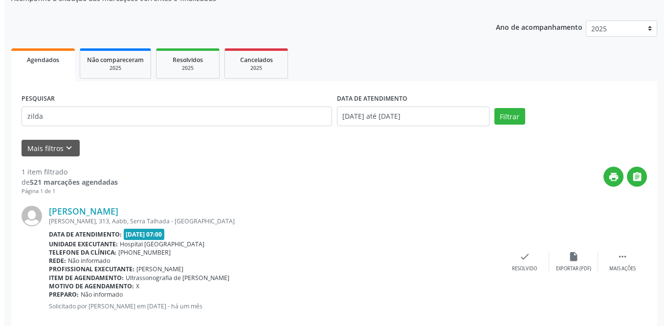
scroll to position [116, 0]
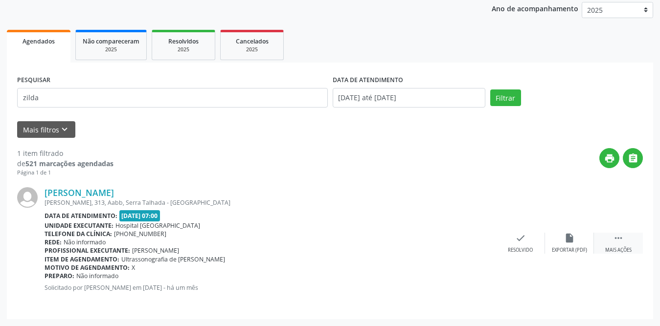
click at [613, 240] on icon "" at bounding box center [618, 238] width 11 height 11
click at [475, 243] on div "print Imprimir" at bounding box center [471, 243] width 49 height 21
click at [374, 233] on icon "check" at bounding box center [373, 238] width 11 height 11
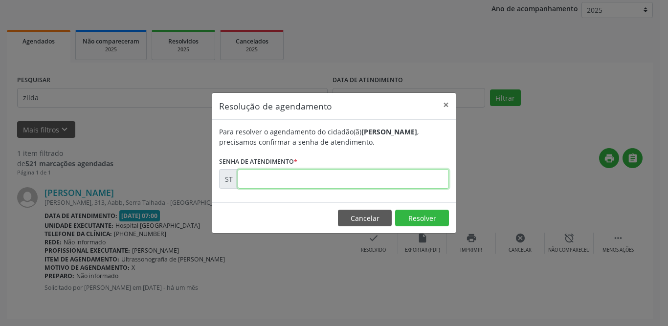
click at [359, 177] on input "text" at bounding box center [343, 179] width 211 height 20
type input "00011807"
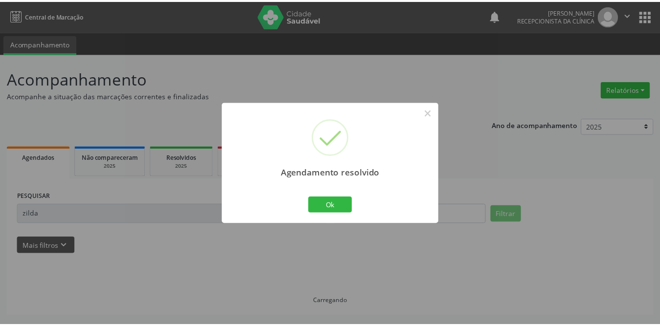
scroll to position [0, 0]
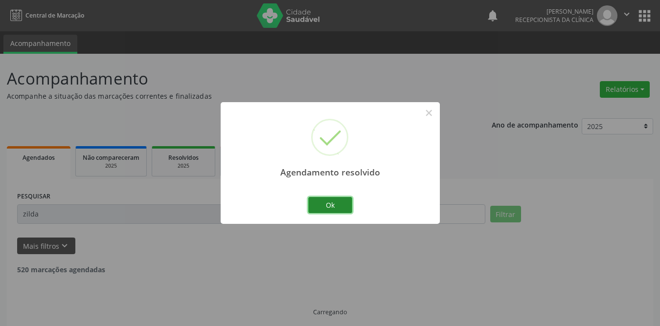
click at [337, 204] on button "Ok" at bounding box center [330, 205] width 44 height 17
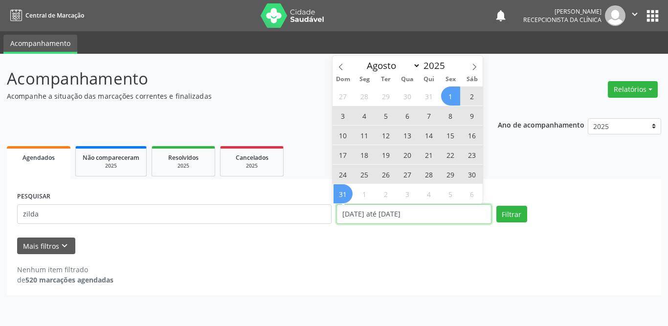
click at [378, 210] on input "[DATE] até [DATE]" at bounding box center [413, 214] width 155 height 20
click at [472, 66] on icon at bounding box center [474, 67] width 7 height 7
select select "8"
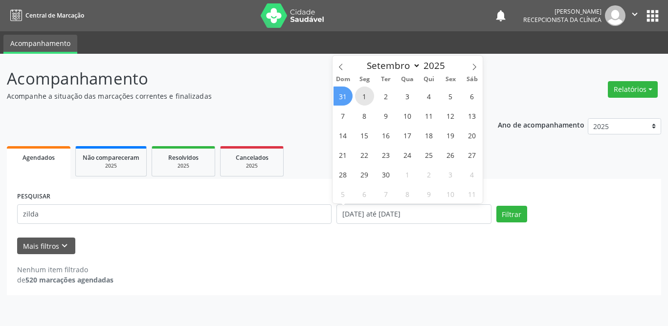
click at [362, 98] on span "1" at bounding box center [364, 96] width 19 height 19
type input "[DATE]"
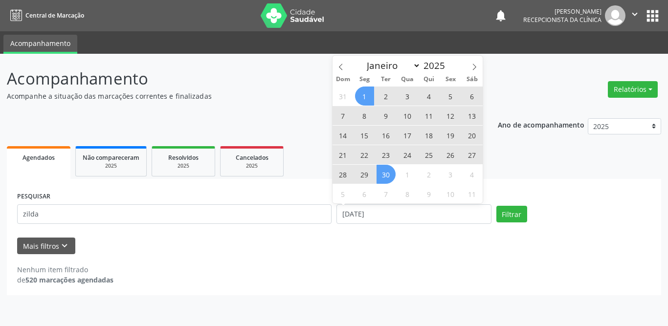
click at [392, 173] on span "30" at bounding box center [385, 174] width 19 height 19
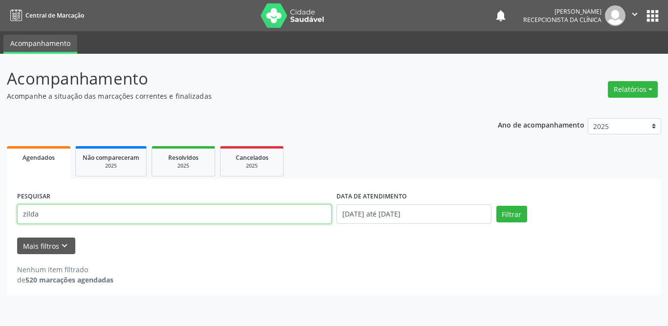
drag, startPoint x: 220, startPoint y: 214, endPoint x: 17, endPoint y: 207, distance: 202.5
click at [18, 207] on input "zilda" at bounding box center [174, 214] width 314 height 20
type input "Odenildo"
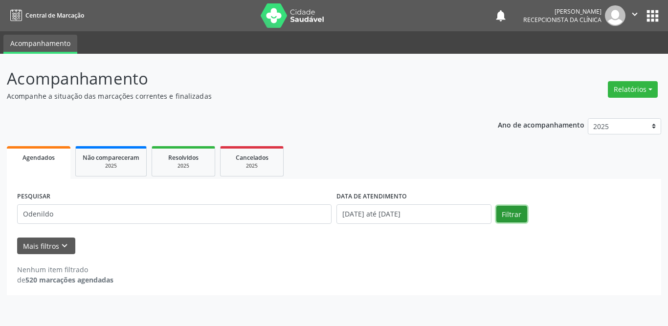
click at [507, 214] on button "Filtrar" at bounding box center [511, 214] width 31 height 17
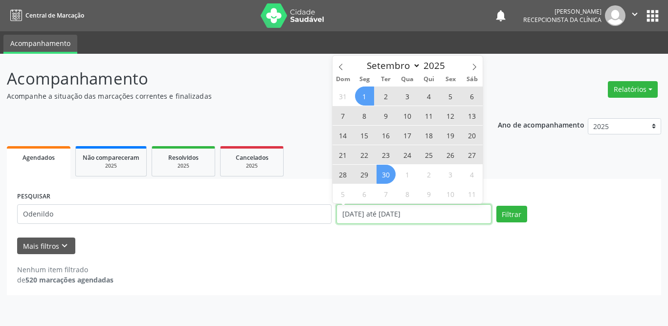
click at [375, 216] on input "[DATE] até [DATE]" at bounding box center [413, 214] width 155 height 20
click at [344, 65] on icon at bounding box center [340, 67] width 7 height 7
select select "7"
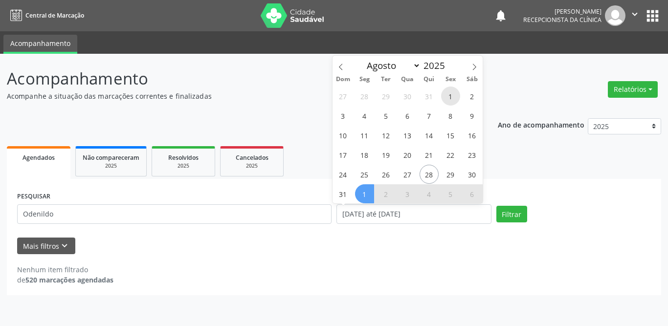
click at [446, 95] on span "1" at bounding box center [450, 96] width 19 height 19
type input "[DATE]"
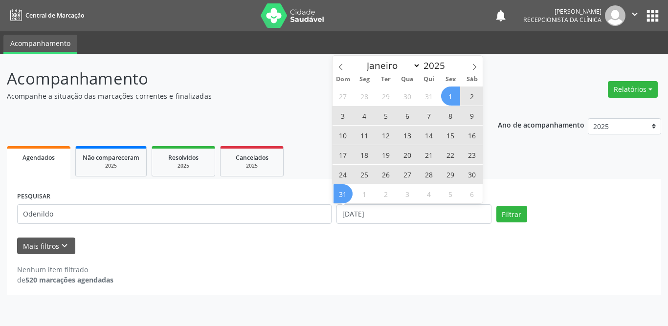
click at [345, 194] on span "31" at bounding box center [342, 193] width 19 height 19
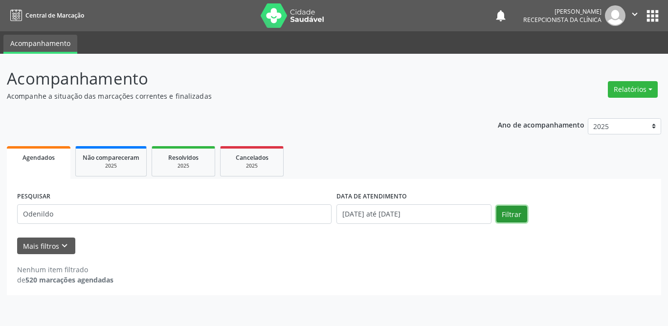
click at [522, 214] on button "Filtrar" at bounding box center [511, 214] width 31 height 17
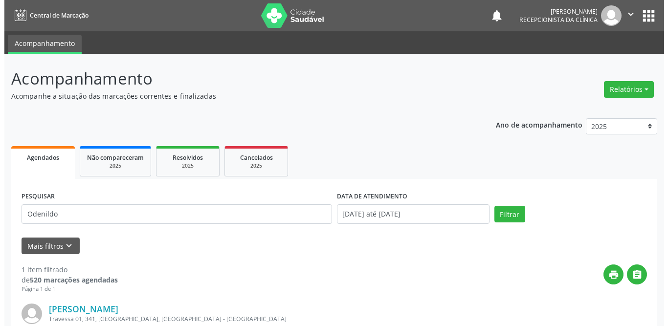
scroll to position [116, 0]
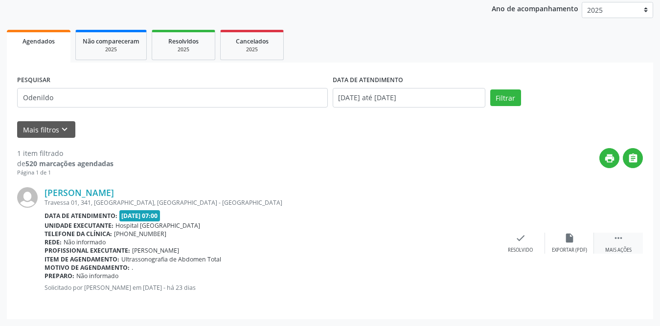
click at [610, 240] on div " Mais ações" at bounding box center [618, 243] width 49 height 21
click at [460, 240] on div "print Imprimir" at bounding box center [471, 243] width 49 height 21
click at [463, 241] on div "print Imprimir" at bounding box center [471, 243] width 49 height 21
click at [480, 242] on div "print Imprimir" at bounding box center [471, 243] width 49 height 21
click at [371, 238] on icon "check" at bounding box center [373, 238] width 11 height 11
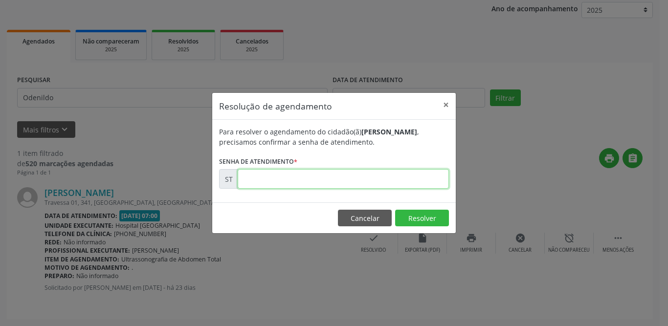
click at [356, 175] on input "text" at bounding box center [343, 179] width 211 height 20
type input "00015068"
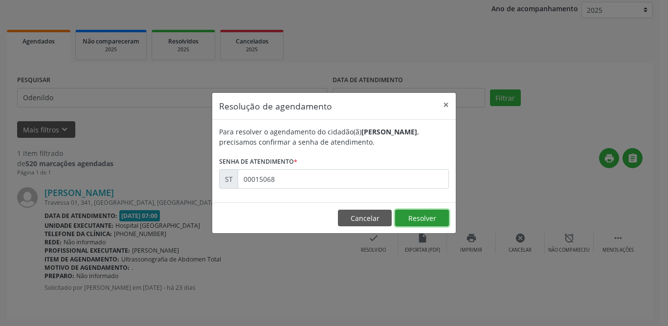
click at [421, 219] on button "Resolver" at bounding box center [422, 218] width 54 height 17
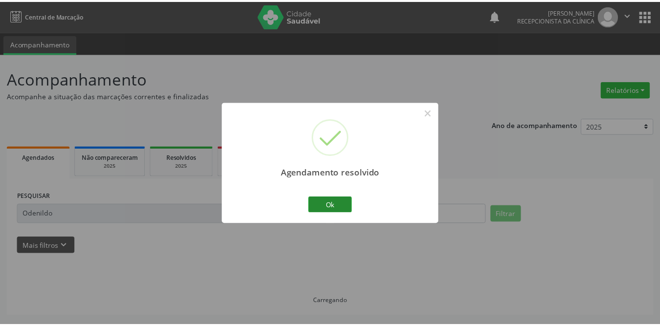
scroll to position [0, 0]
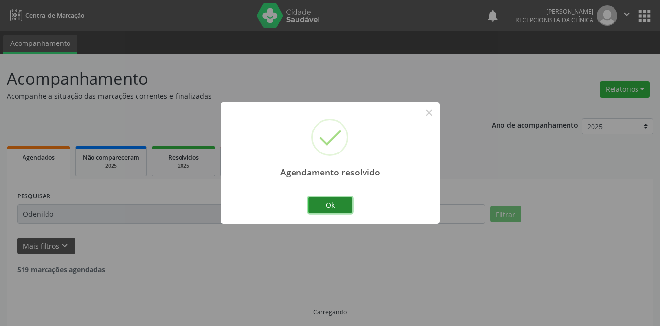
click at [343, 202] on button "Ok" at bounding box center [330, 205] width 44 height 17
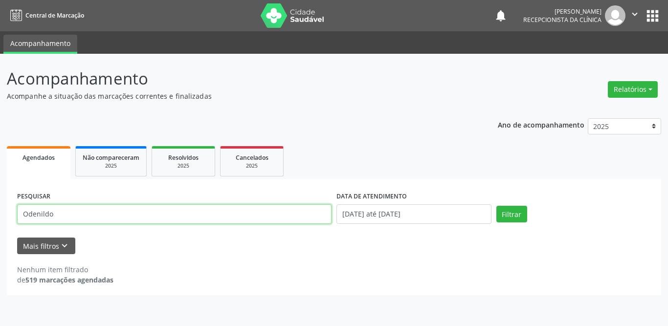
drag, startPoint x: 110, startPoint y: 213, endPoint x: 16, endPoint y: 212, distance: 93.4
click at [16, 212] on div "PESQUISAR [PERSON_NAME]" at bounding box center [174, 210] width 319 height 42
type input "Mayany"
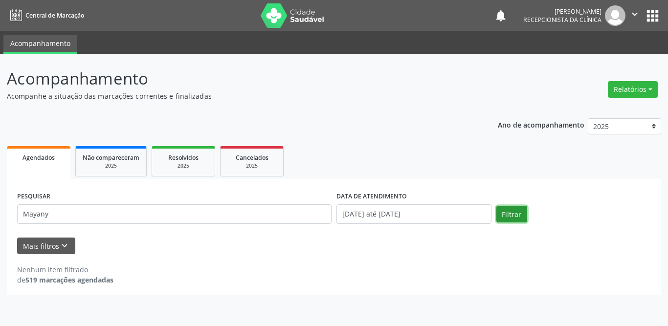
click at [516, 215] on button "Filtrar" at bounding box center [511, 214] width 31 height 17
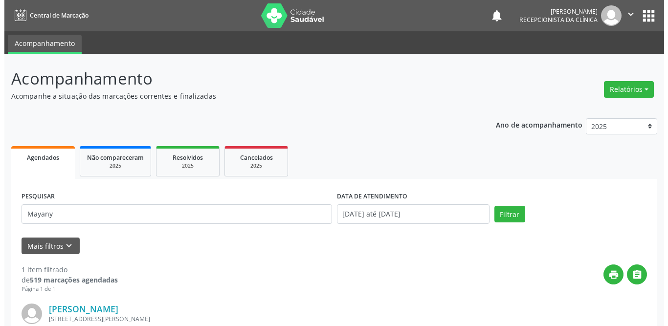
scroll to position [116, 0]
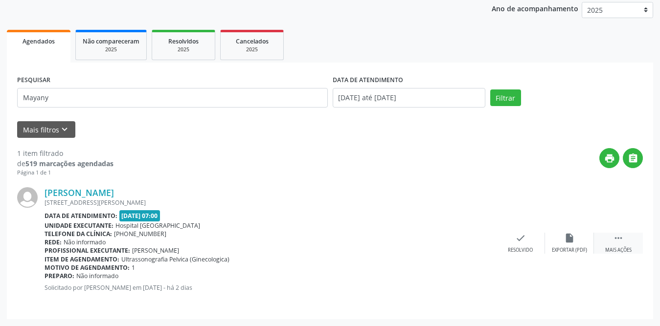
click at [625, 240] on div " Mais ações" at bounding box center [618, 243] width 49 height 21
click at [469, 242] on icon "print" at bounding box center [471, 238] width 11 height 11
click at [364, 249] on div "Resolvido" at bounding box center [373, 250] width 25 height 7
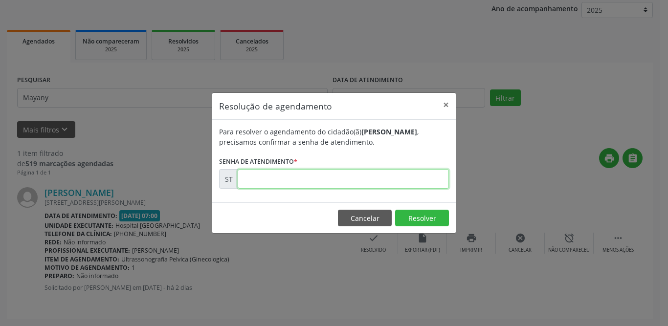
click at [329, 174] on input "text" at bounding box center [343, 179] width 211 height 20
type input "00018865"
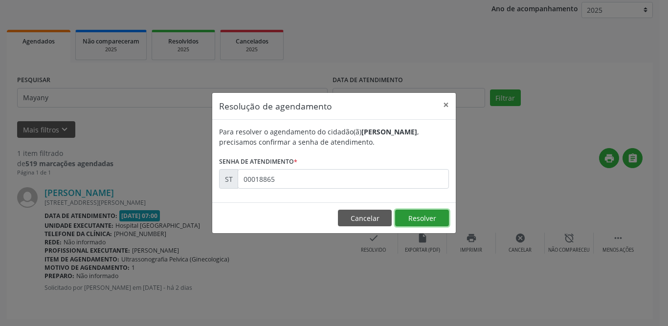
click at [414, 219] on button "Resolver" at bounding box center [422, 218] width 54 height 17
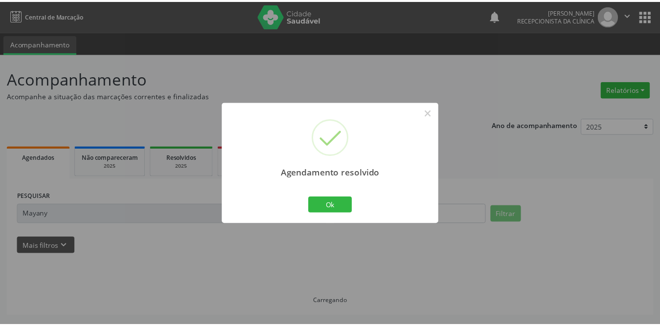
scroll to position [0, 0]
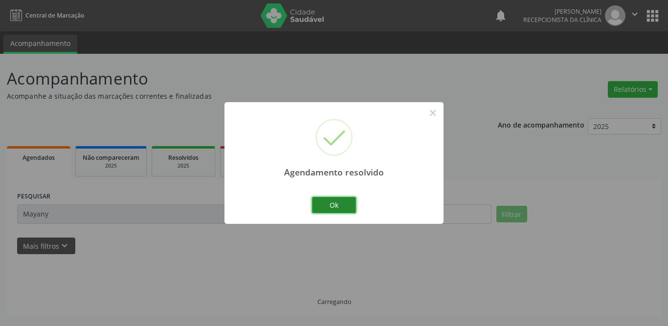
click at [337, 203] on button "Ok" at bounding box center [334, 205] width 44 height 17
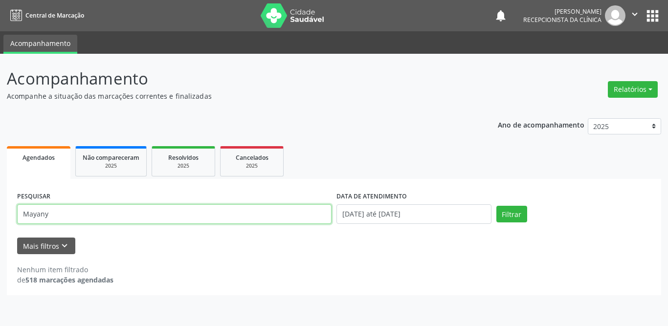
drag, startPoint x: 74, startPoint y: 217, endPoint x: 8, endPoint y: 213, distance: 65.6
click at [8, 213] on div "PESQUISAR Mayany DATA DE ATENDIMENTO [DATE] até [DATE] Filtrar UNIDADE DE REFER…" at bounding box center [334, 237] width 654 height 116
type input "sueli"
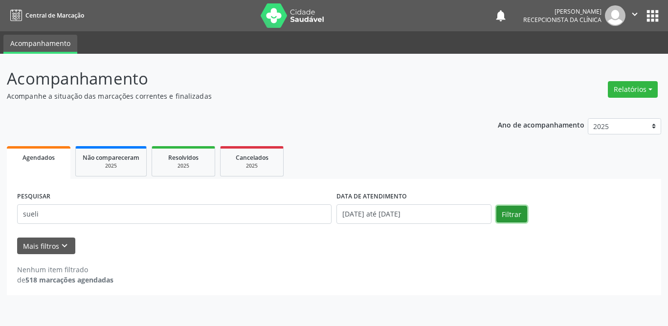
click at [505, 219] on button "Filtrar" at bounding box center [511, 214] width 31 height 17
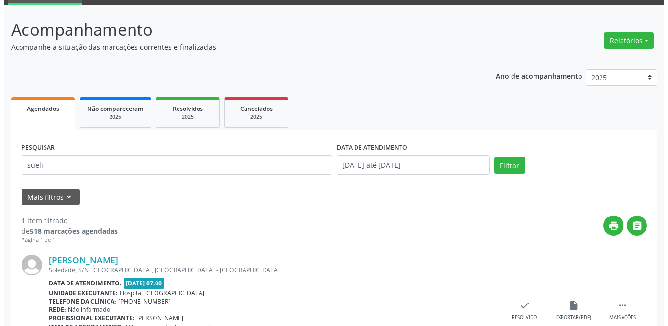
scroll to position [116, 0]
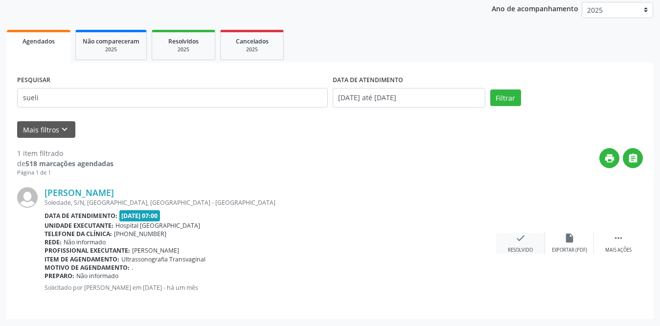
click at [520, 236] on icon "check" at bounding box center [520, 238] width 11 height 11
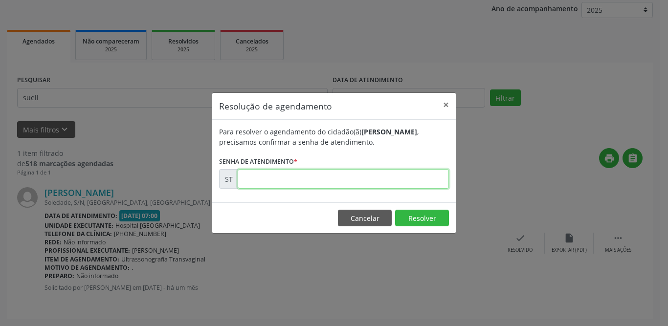
click at [339, 178] on input "text" at bounding box center [343, 179] width 211 height 20
type input "00013247"
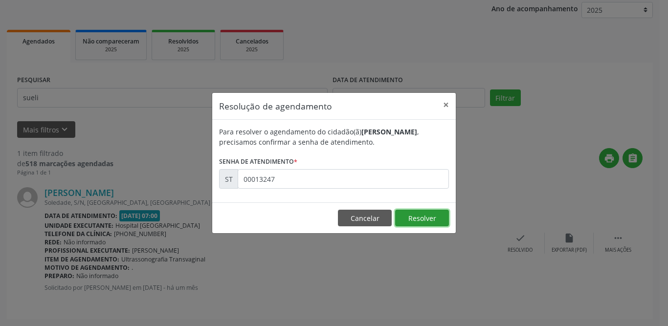
click at [408, 217] on button "Resolver" at bounding box center [422, 218] width 54 height 17
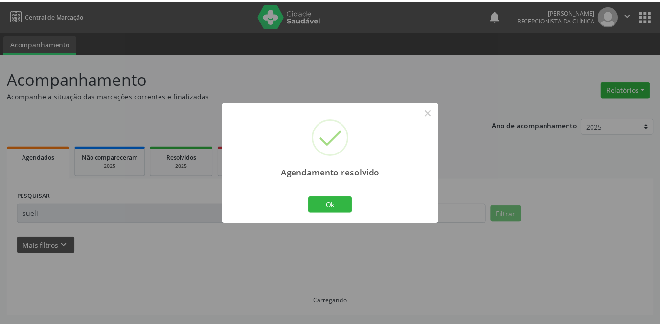
scroll to position [0, 0]
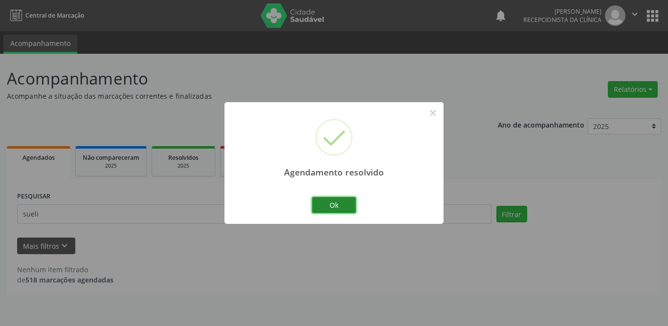
click at [339, 205] on button "Ok" at bounding box center [334, 205] width 44 height 17
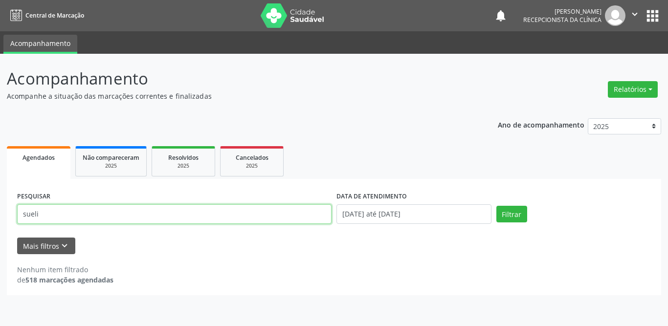
drag, startPoint x: 233, startPoint y: 216, endPoint x: 0, endPoint y: 215, distance: 233.2
click at [0, 215] on div "Acompanhamento Acompanhe a situação das marcações correntes e finalizadas Relat…" at bounding box center [334, 190] width 668 height 272
type input "[PERSON_NAME]"
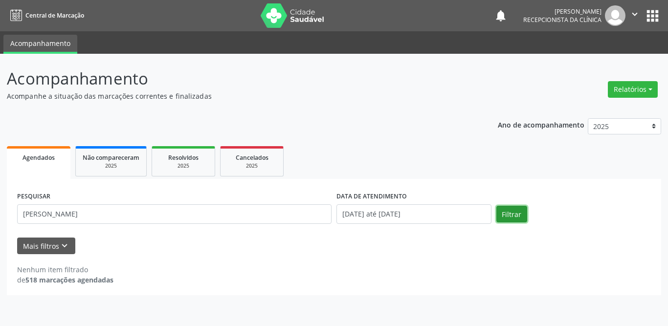
click at [515, 216] on button "Filtrar" at bounding box center [511, 214] width 31 height 17
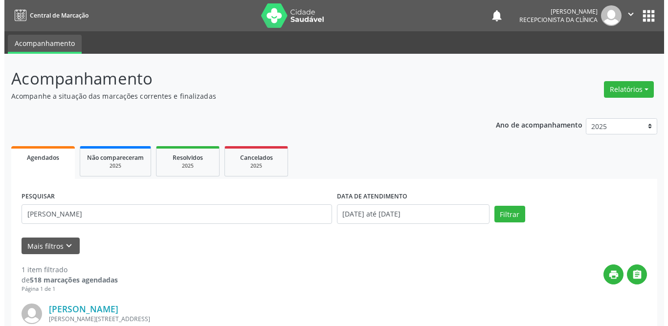
scroll to position [116, 0]
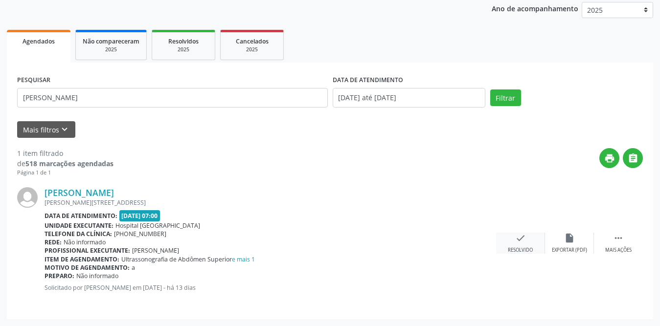
click at [515, 240] on icon "check" at bounding box center [520, 238] width 11 height 11
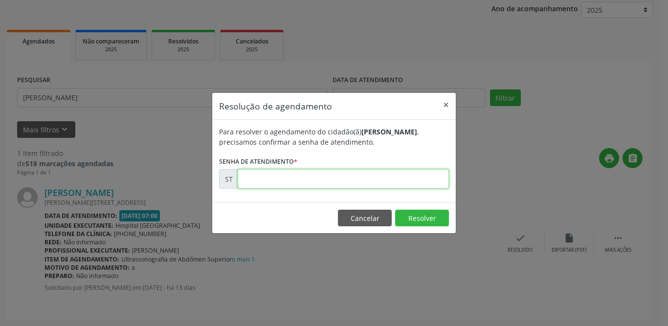
click at [317, 180] on input "text" at bounding box center [343, 179] width 211 height 20
type input "00016326"
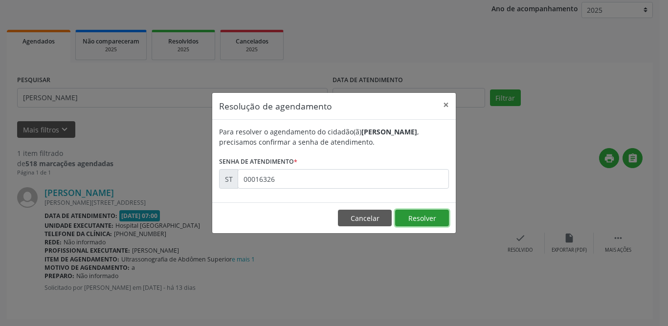
click at [425, 215] on button "Resolver" at bounding box center [422, 218] width 54 height 17
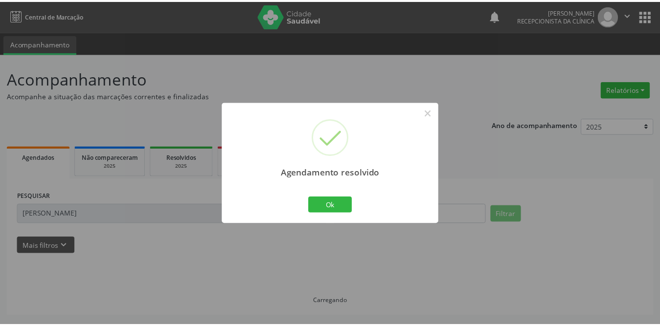
scroll to position [0, 0]
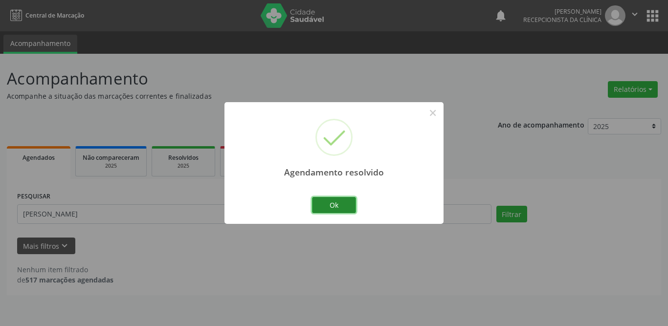
click at [336, 206] on button "Ok" at bounding box center [334, 205] width 44 height 17
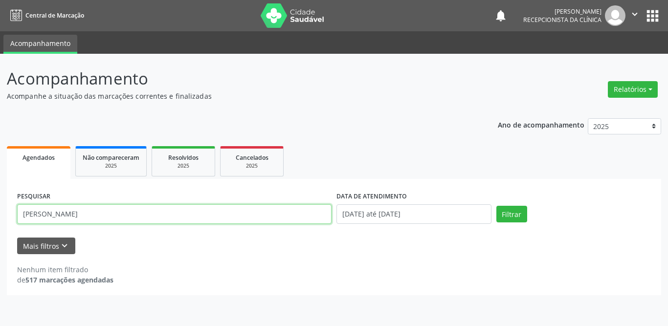
drag, startPoint x: 76, startPoint y: 219, endPoint x: 0, endPoint y: 219, distance: 76.3
click at [0, 219] on div "Acompanhamento Acompanhe a situação das marcações correntes e finalizadas Relat…" at bounding box center [334, 190] width 668 height 272
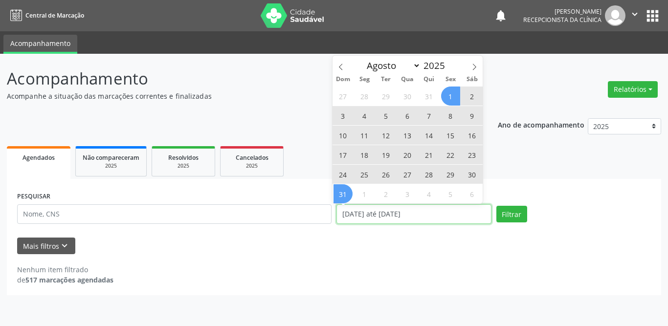
click at [403, 216] on input "[DATE] até [DATE]" at bounding box center [413, 214] width 155 height 20
click at [173, 161] on span "Resolvidos" at bounding box center [183, 158] width 30 height 8
select select "7"
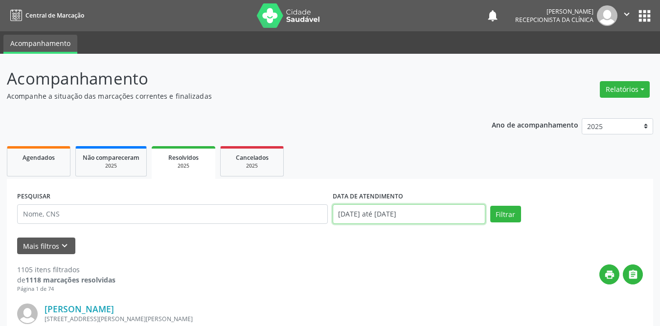
click at [375, 211] on input "[DATE] até [DATE]" at bounding box center [408, 214] width 153 height 20
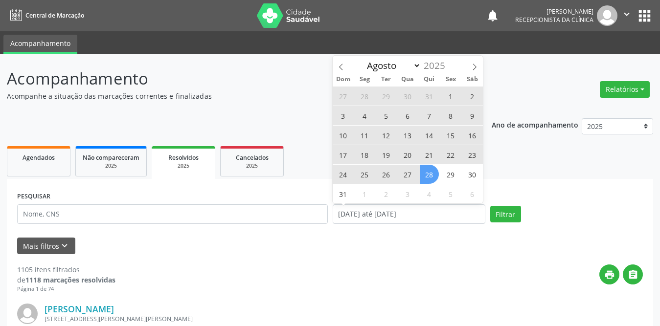
click at [451, 95] on span "1" at bounding box center [450, 96] width 19 height 19
type input "[DATE]"
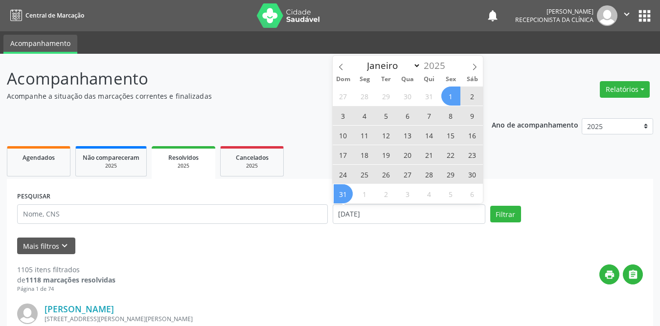
click at [342, 195] on span "31" at bounding box center [342, 193] width 19 height 19
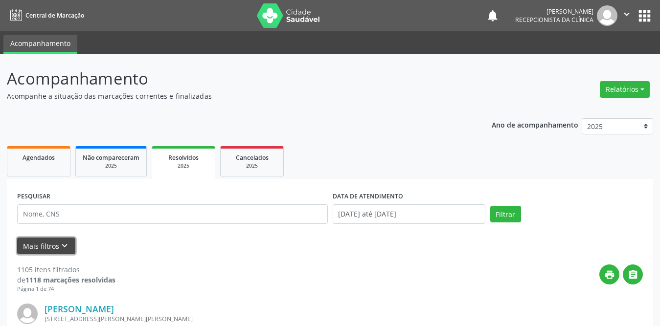
click at [49, 247] on button "Mais filtros keyboard_arrow_down" at bounding box center [46, 246] width 58 height 17
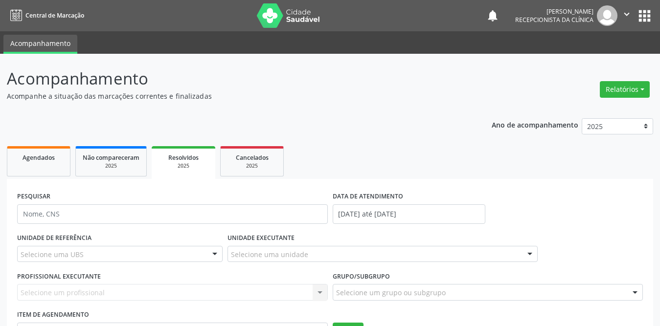
scroll to position [196, 0]
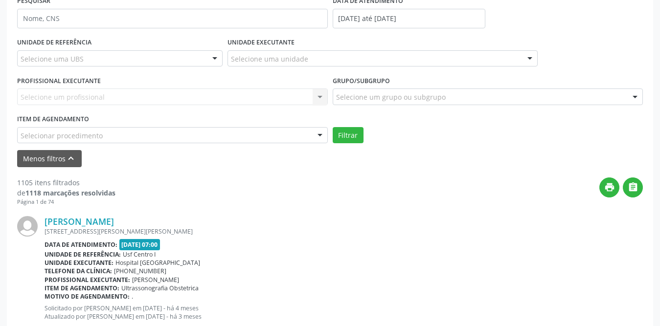
click at [120, 56] on div "Selecione uma UBS" at bounding box center [119, 58] width 205 height 17
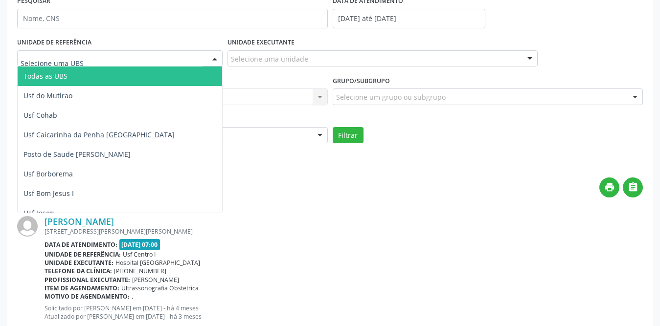
click at [120, 56] on input "text" at bounding box center [112, 64] width 182 height 20
click at [71, 74] on span "Todas as UBS" at bounding box center [138, 76] width 240 height 20
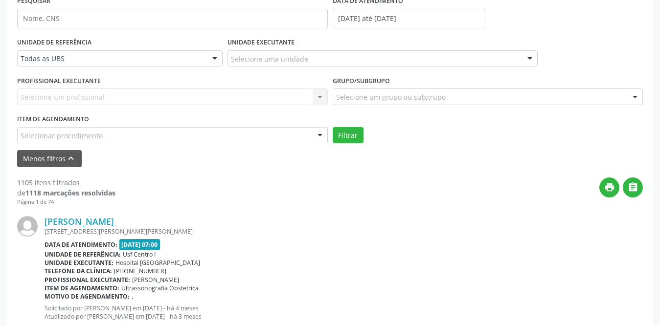
click at [339, 60] on div "Selecione uma unidade" at bounding box center [382, 58] width 310 height 17
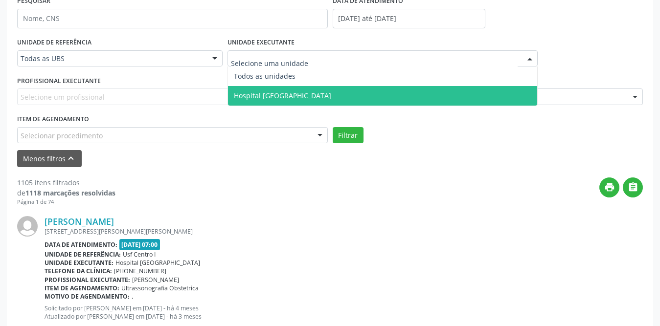
click at [288, 94] on span "Hospital [GEOGRAPHIC_DATA]" at bounding box center [282, 95] width 97 height 9
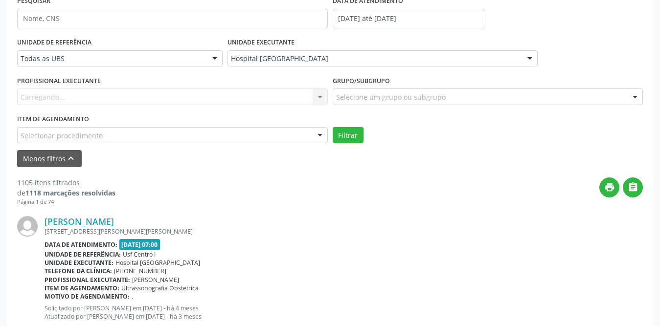
click at [153, 92] on div "Carregando... Nenhum resultado encontrado para: " " Não há nenhuma opção para s…" at bounding box center [172, 96] width 310 height 17
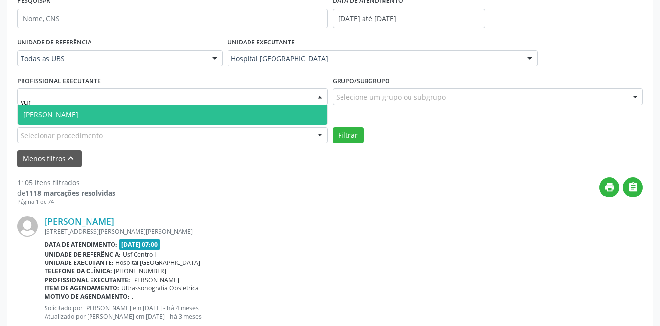
type input "[PERSON_NAME]"
click at [149, 116] on span "[PERSON_NAME]" at bounding box center [172, 115] width 309 height 20
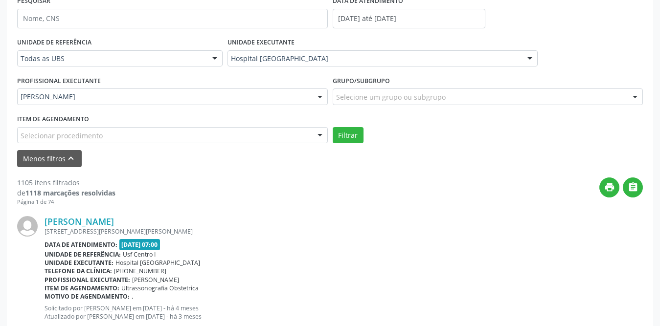
click at [383, 91] on div "Selecione um grupo ou subgrupo" at bounding box center [487, 96] width 310 height 17
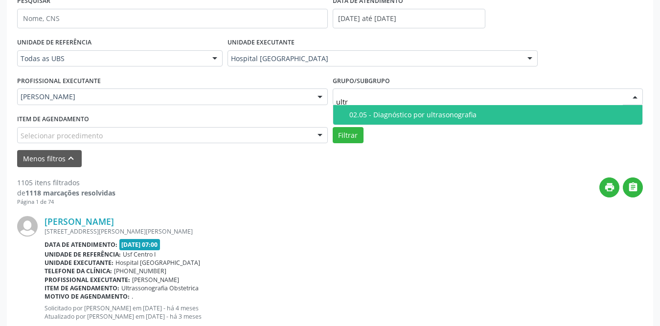
type input "ultra"
click at [397, 114] on div "02.05 - Diagnóstico por ultrasonografia" at bounding box center [492, 115] width 287 height 8
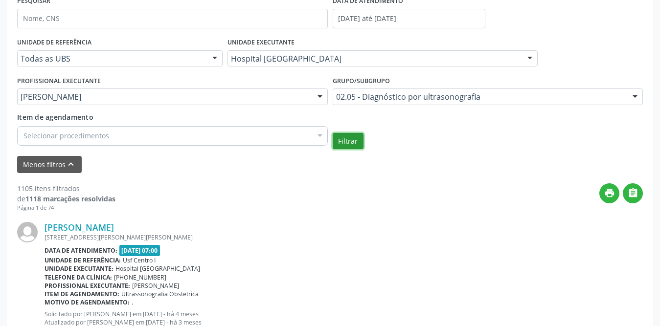
click at [348, 145] on button "Filtrar" at bounding box center [347, 141] width 31 height 17
click at [608, 195] on icon "print" at bounding box center [609, 193] width 11 height 11
